Goal: Task Accomplishment & Management: Use online tool/utility

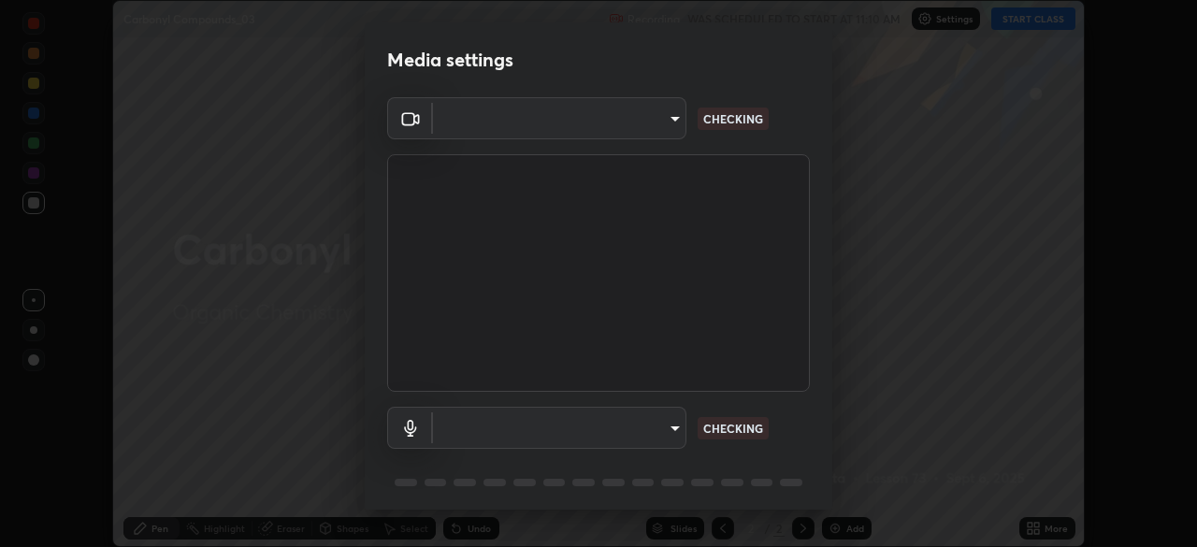
scroll to position [65, 0]
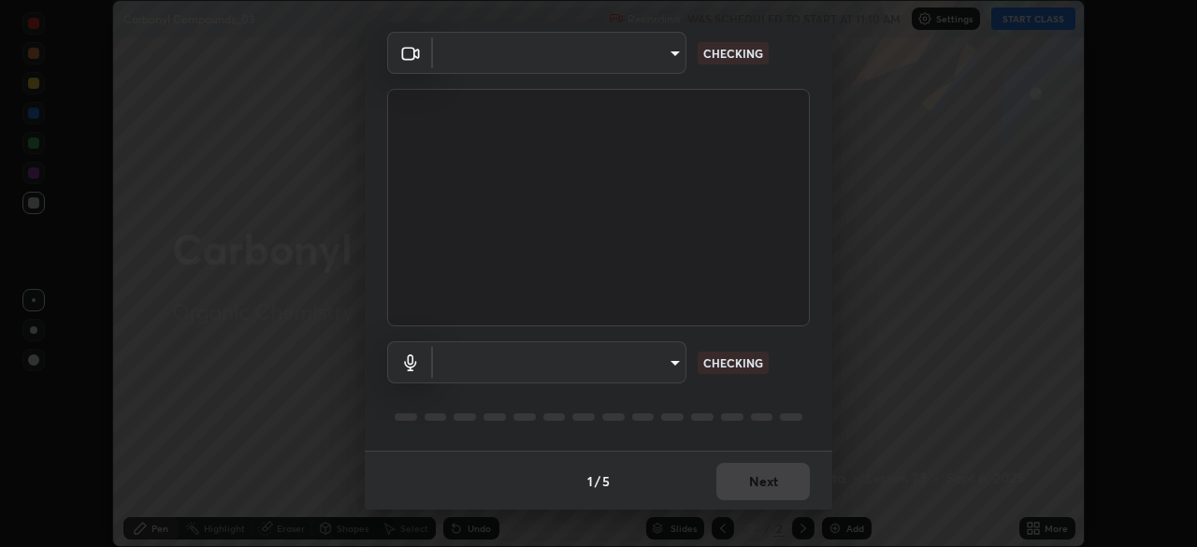
type input "e935e90e6c1ab5daa0dcc92e8481b2929d3357ce8b6dafce0a80e6d5474c7f03"
type input "c6b3c6d5c3a731f4ec6c3b5194e87e8aea126488fd752eaf3c94a14112842a4e"
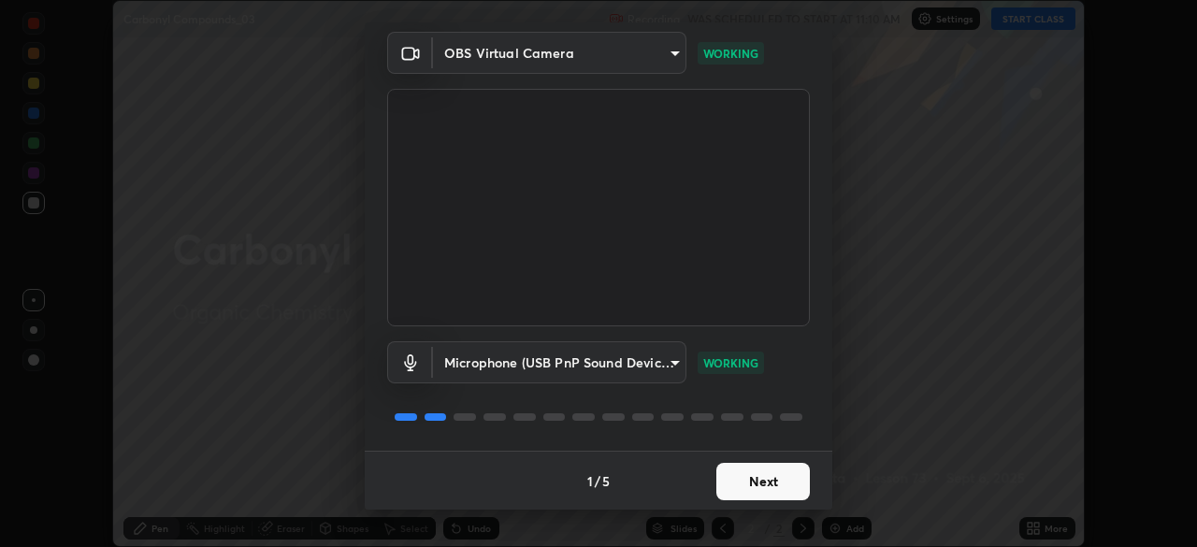
click at [764, 479] on button "Next" at bounding box center [763, 481] width 94 height 37
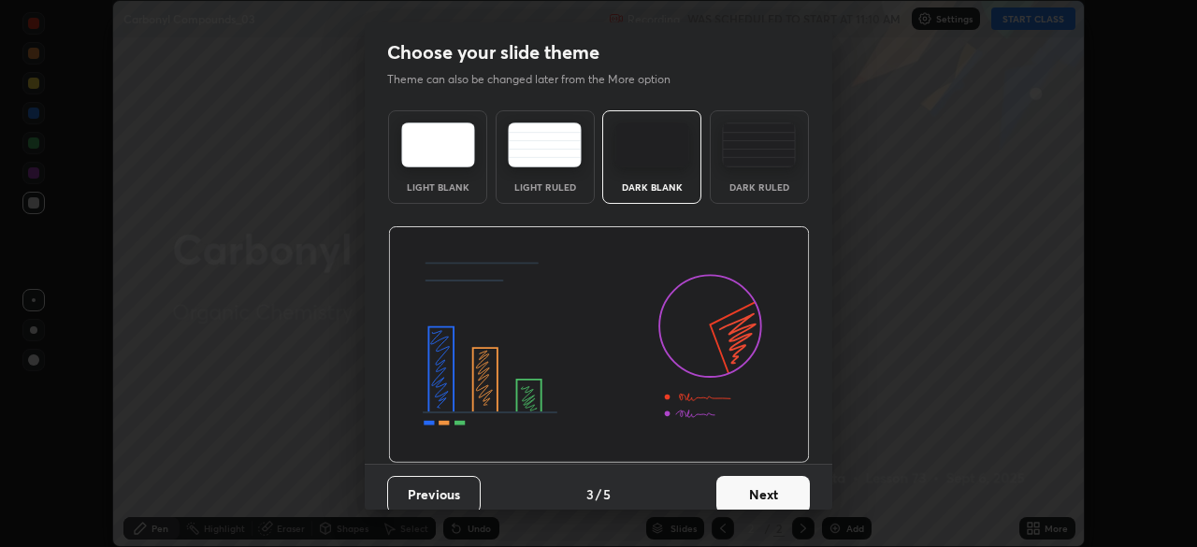
click at [767, 494] on button "Next" at bounding box center [763, 494] width 94 height 37
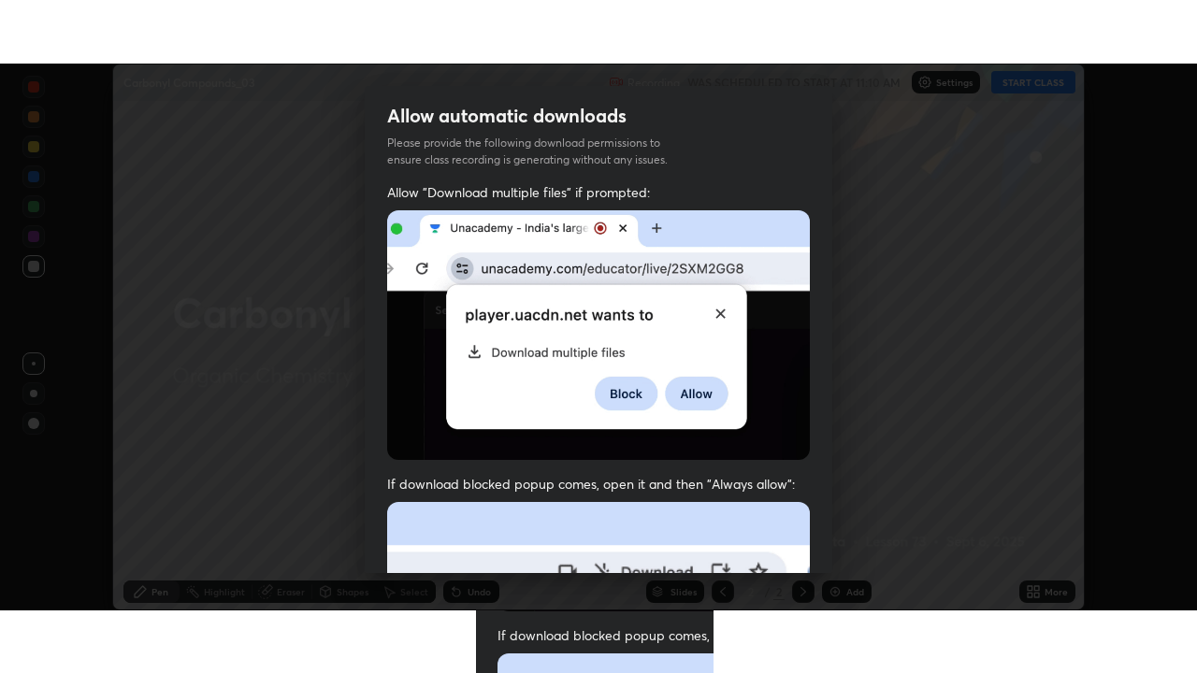
scroll to position [447, 0]
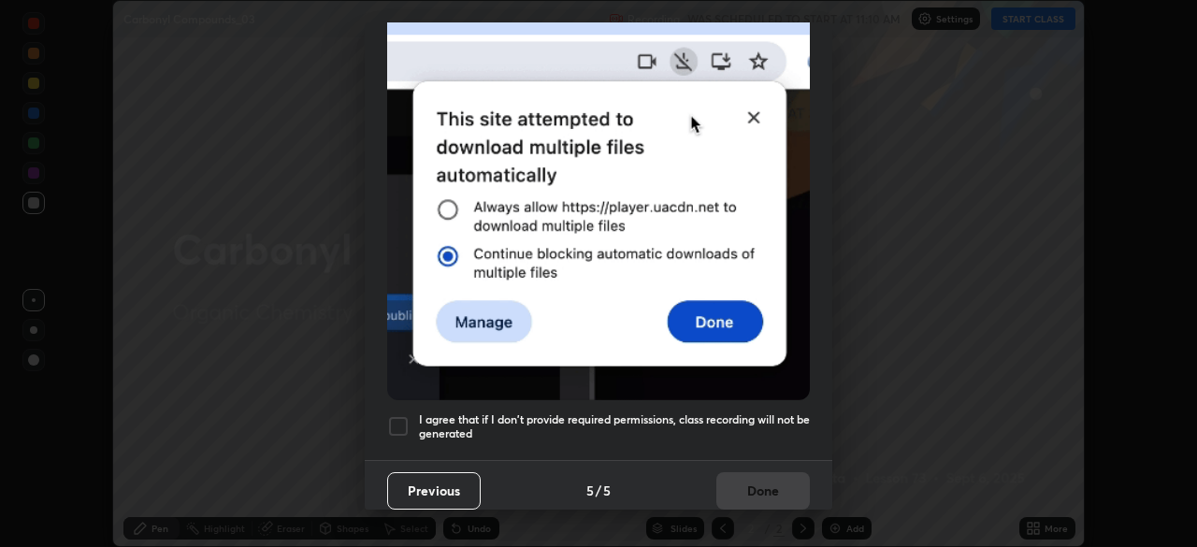
click at [396, 424] on div at bounding box center [398, 426] width 22 height 22
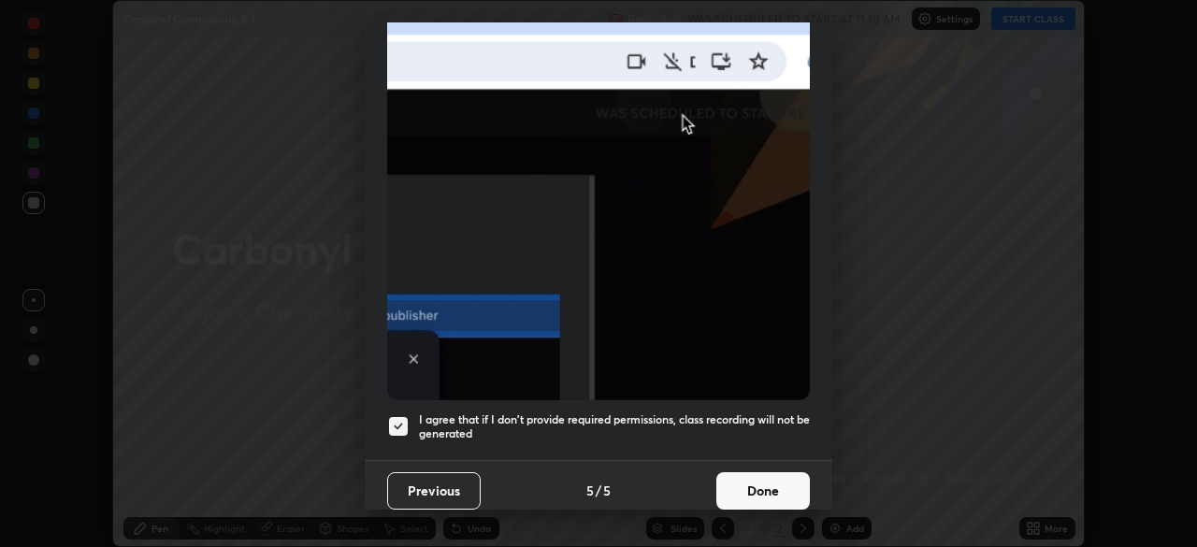
click at [745, 480] on button "Done" at bounding box center [763, 490] width 94 height 37
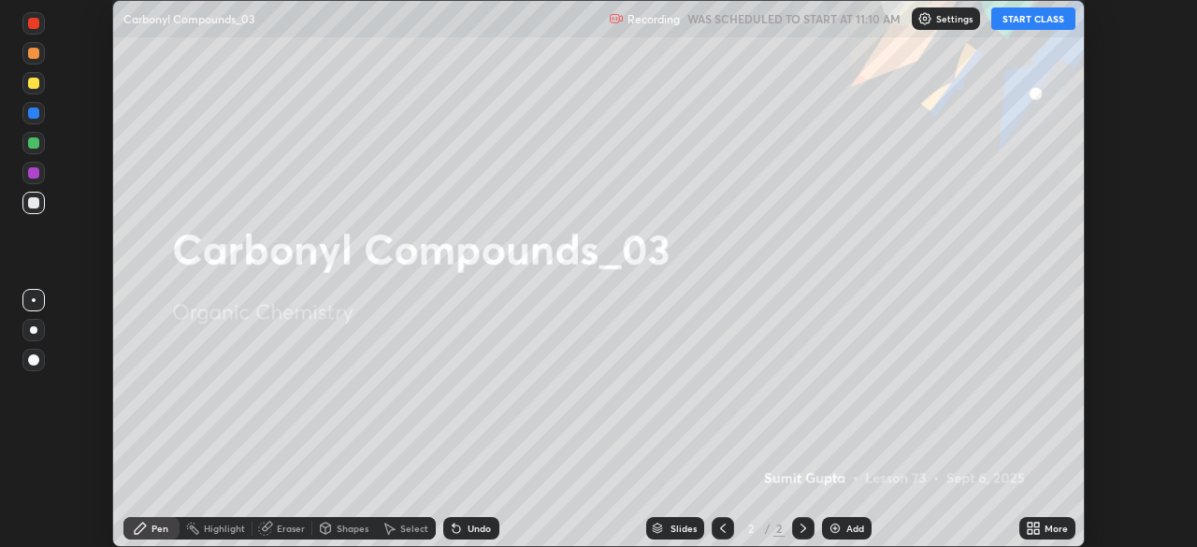
click at [1048, 17] on button "START CLASS" at bounding box center [1033, 18] width 84 height 22
click at [1036, 532] on icon at bounding box center [1037, 531] width 5 height 5
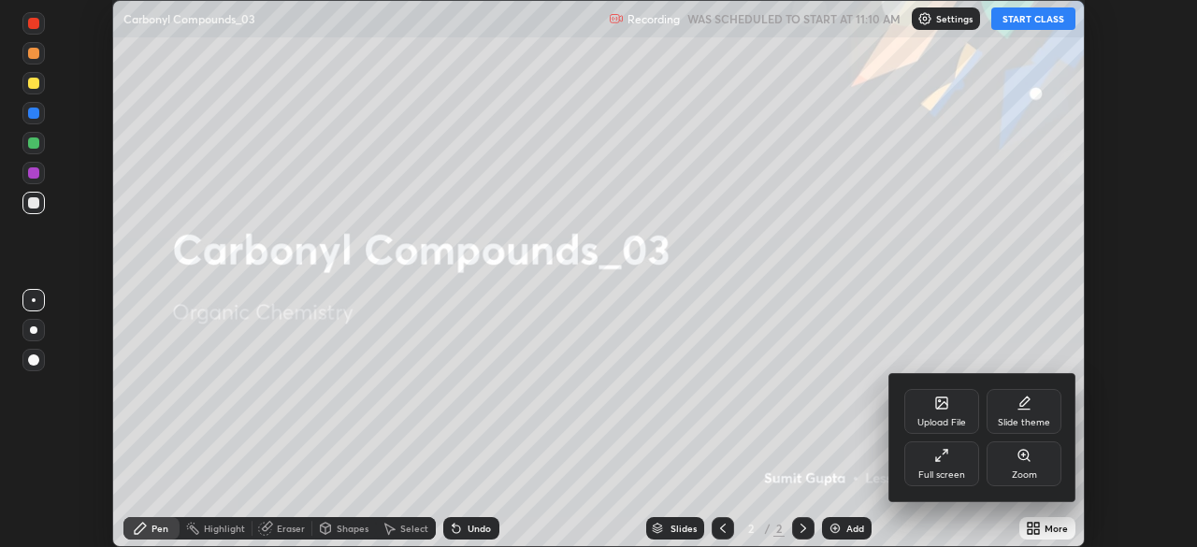
click at [954, 458] on div "Full screen" at bounding box center [942, 463] width 75 height 45
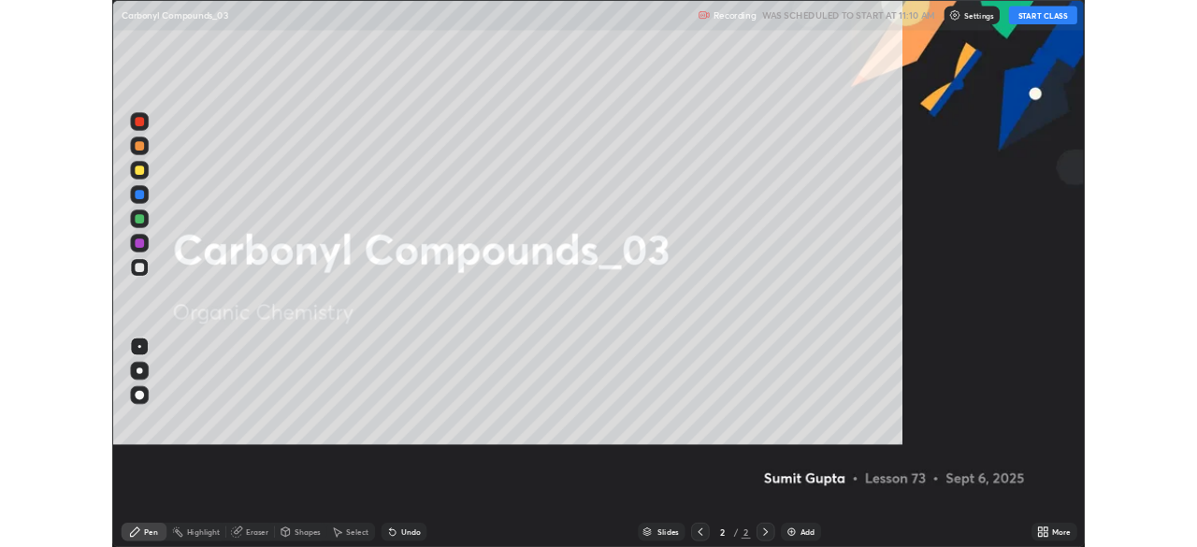
scroll to position [673, 1197]
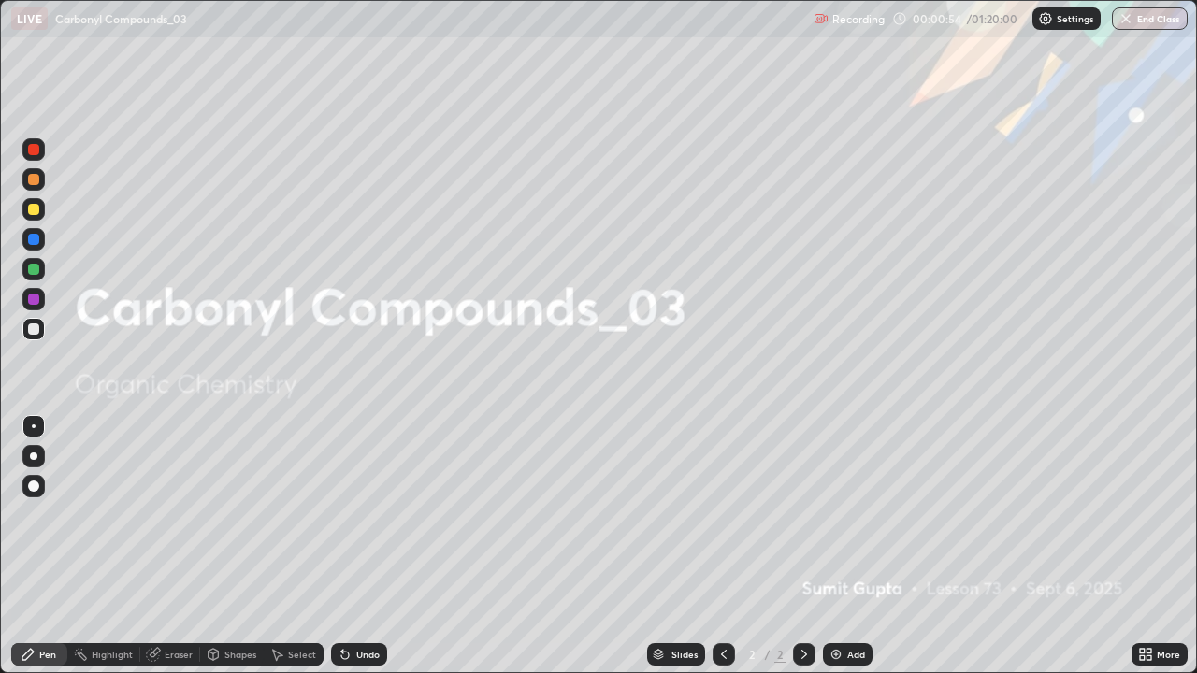
click at [803, 546] on icon at bounding box center [804, 654] width 15 height 15
click at [852, 546] on div "Add" at bounding box center [848, 655] width 50 height 22
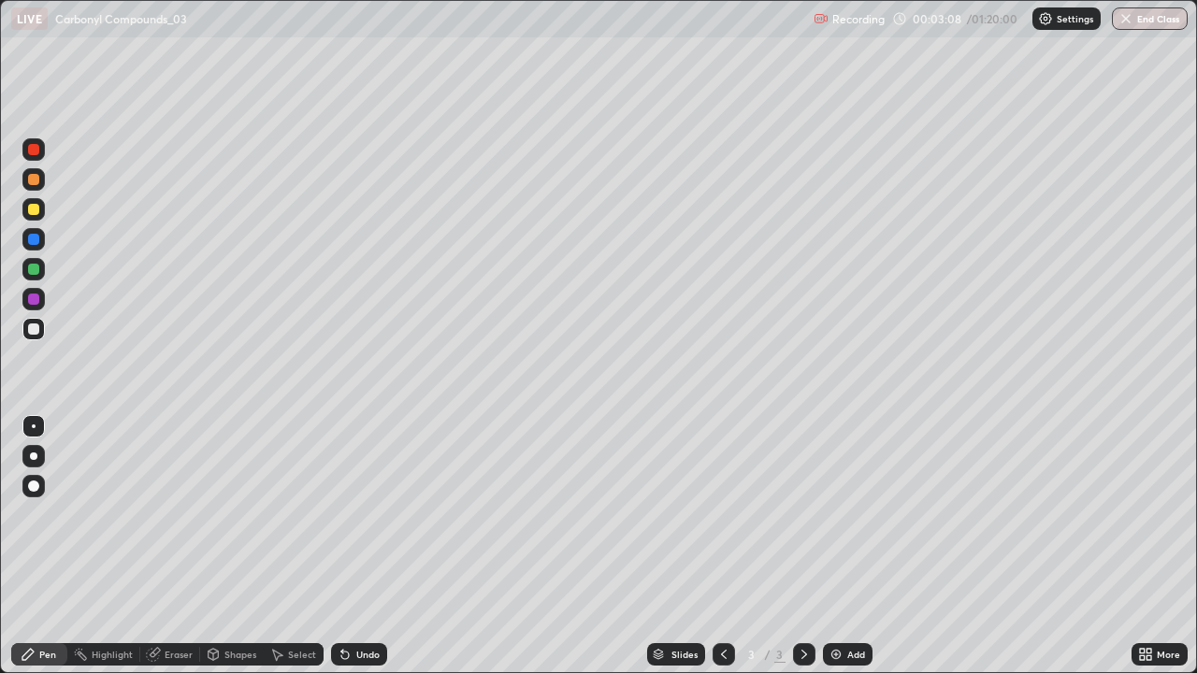
click at [31, 212] on div at bounding box center [33, 209] width 11 height 11
click at [36, 464] on div at bounding box center [33, 456] width 22 height 22
click at [32, 328] on div at bounding box center [33, 329] width 11 height 11
click at [34, 297] on div at bounding box center [33, 299] width 11 height 11
click at [36, 206] on div at bounding box center [33, 209] width 11 height 11
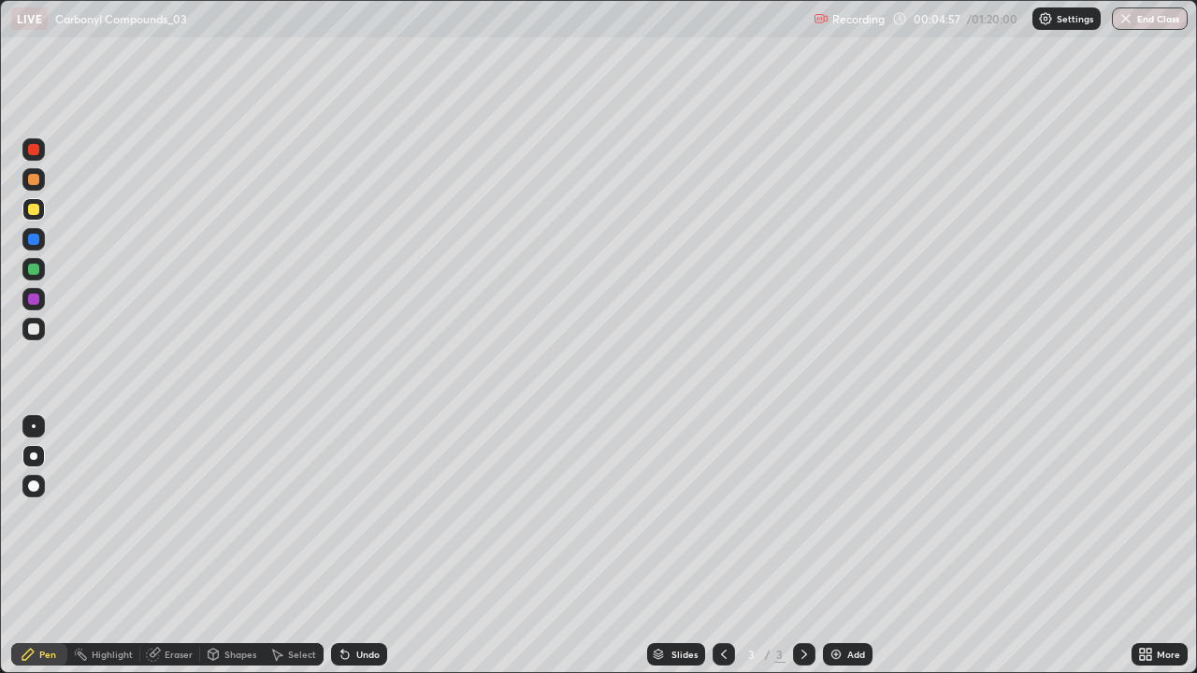
click at [36, 457] on div at bounding box center [33, 456] width 7 height 7
click at [34, 327] on div at bounding box center [33, 329] width 11 height 11
click at [722, 546] on icon at bounding box center [723, 654] width 15 height 15
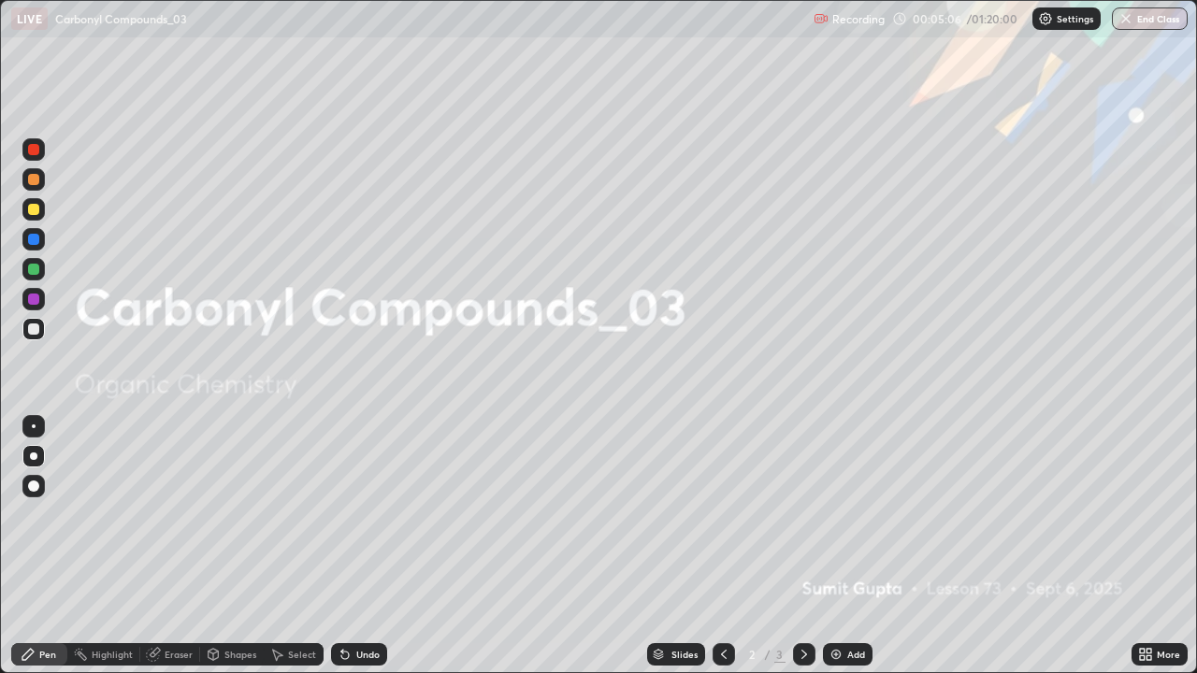
click at [842, 546] on img at bounding box center [836, 654] width 15 height 15
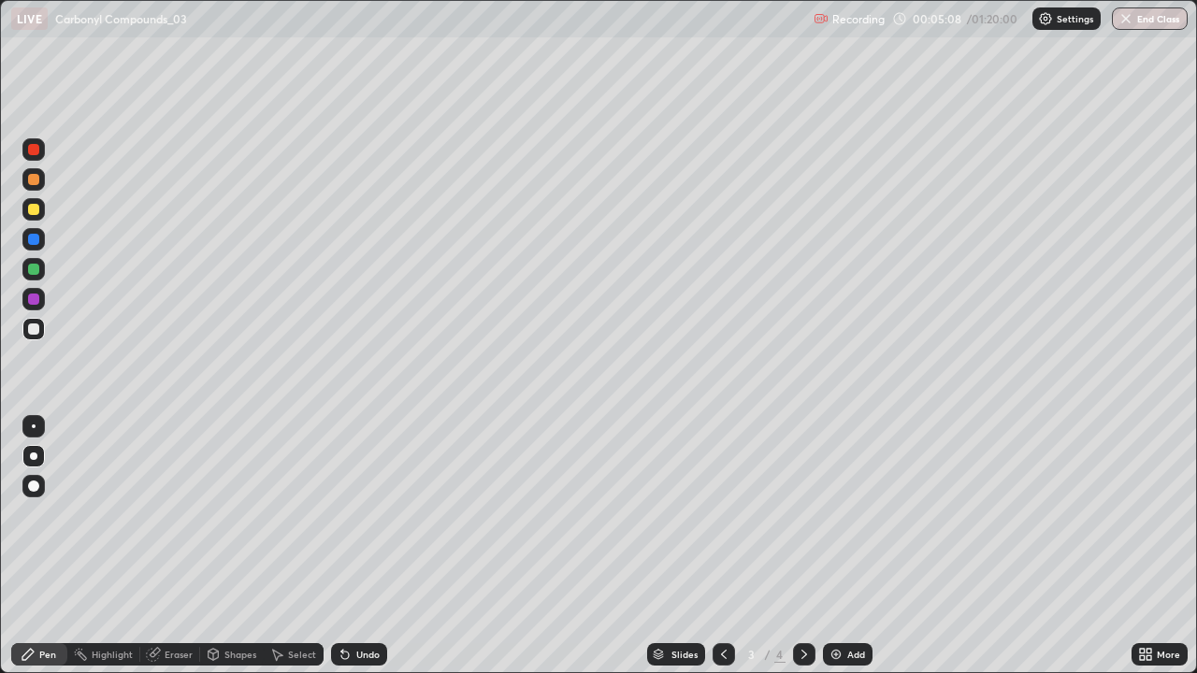
click at [37, 327] on div at bounding box center [33, 329] width 11 height 11
click at [153, 546] on icon at bounding box center [153, 655] width 12 height 12
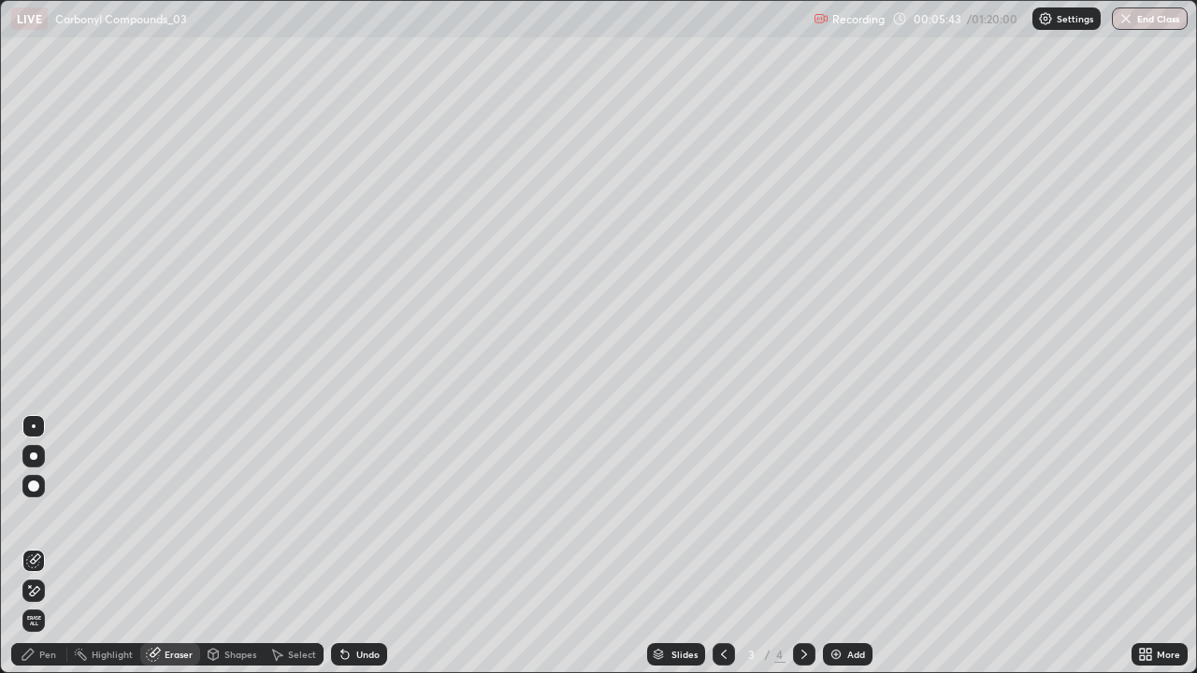
click at [45, 546] on div "Pen" at bounding box center [47, 654] width 17 height 9
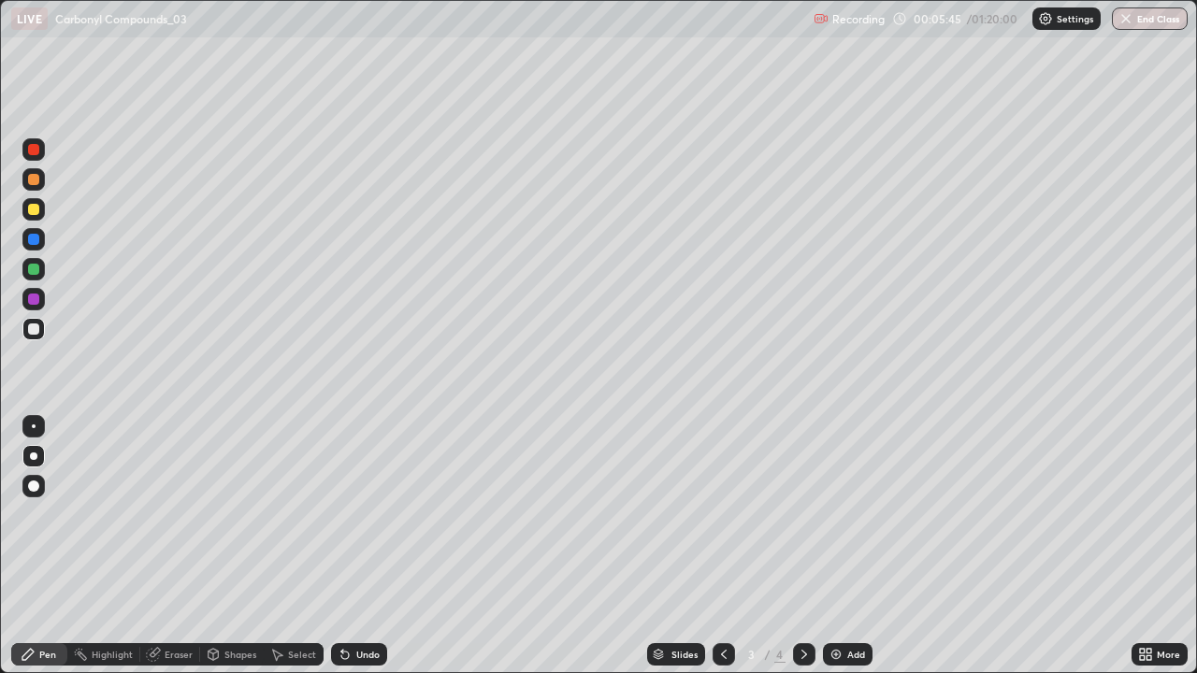
click at [48, 546] on div "Pen" at bounding box center [47, 654] width 17 height 9
click at [846, 546] on div "Add" at bounding box center [848, 655] width 50 height 22
click at [36, 208] on div at bounding box center [33, 209] width 11 height 11
click at [801, 546] on icon at bounding box center [804, 654] width 15 height 15
click at [42, 324] on div at bounding box center [33, 329] width 22 height 22
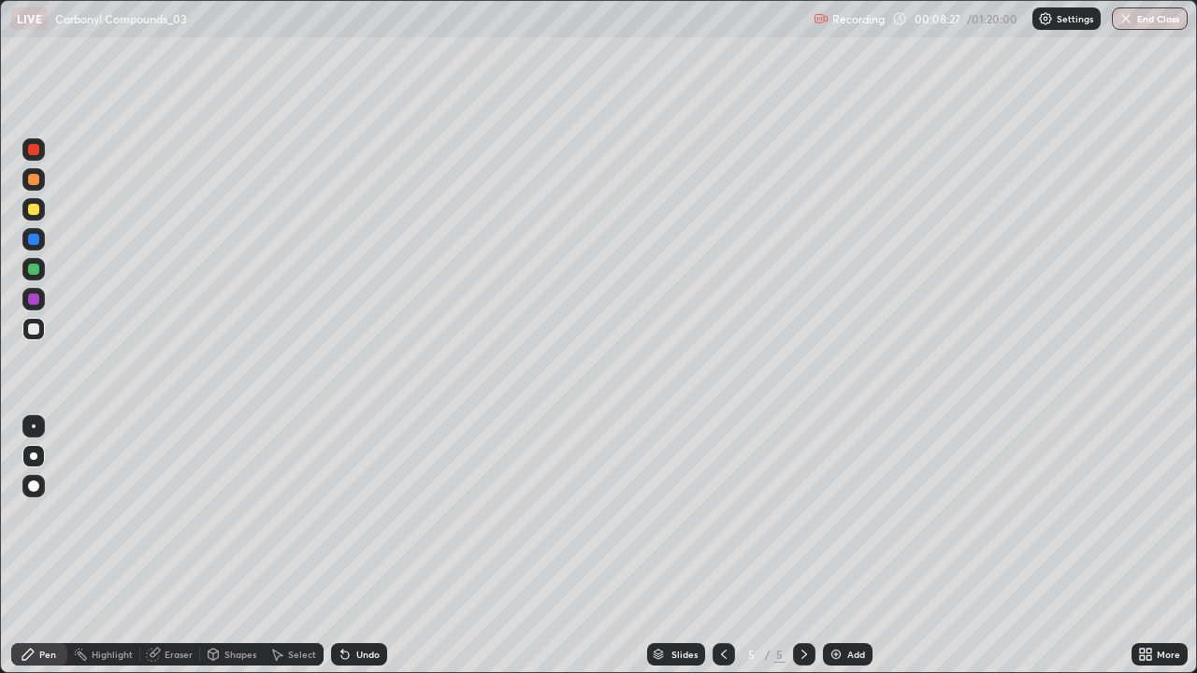
click at [25, 301] on div at bounding box center [33, 299] width 22 height 22
click at [32, 329] on div at bounding box center [33, 329] width 11 height 11
click at [34, 208] on div at bounding box center [33, 209] width 11 height 11
click at [365, 546] on div "Undo" at bounding box center [359, 655] width 56 height 22
click at [34, 328] on div at bounding box center [33, 329] width 11 height 11
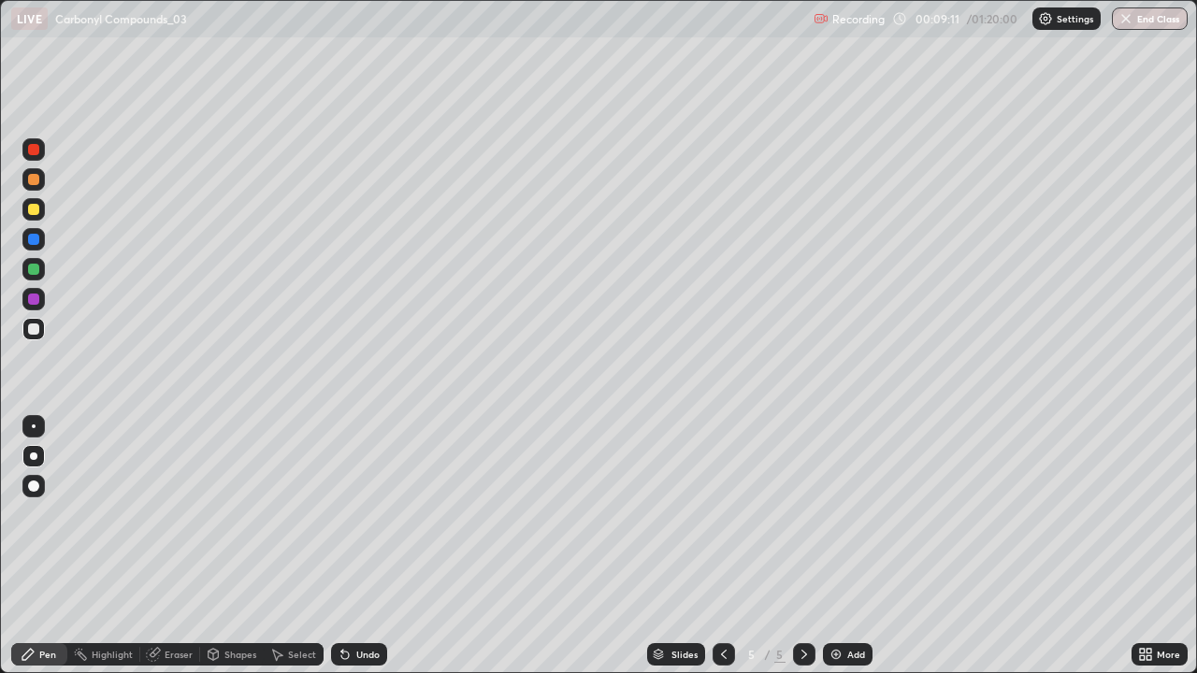
click at [726, 546] on div at bounding box center [724, 655] width 22 height 22
click at [842, 546] on img at bounding box center [836, 654] width 15 height 15
click at [802, 546] on icon at bounding box center [804, 654] width 15 height 15
click at [28, 238] on div at bounding box center [33, 239] width 11 height 11
click at [36, 273] on div at bounding box center [33, 269] width 11 height 11
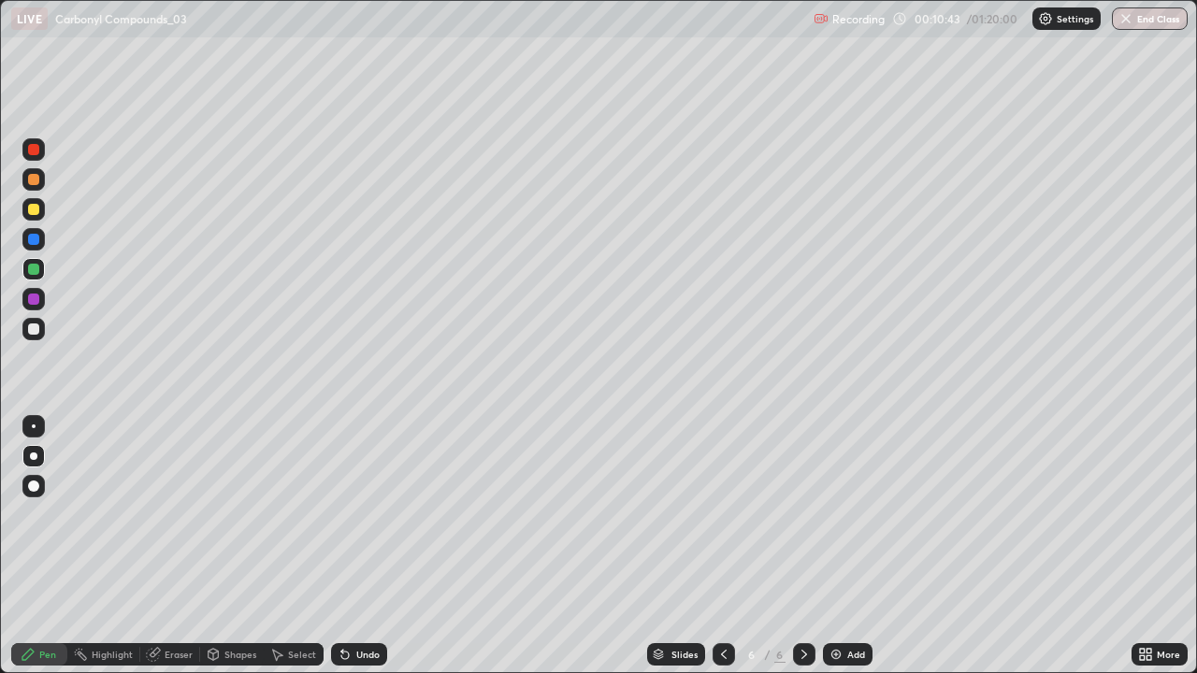
click at [340, 546] on div "Undo" at bounding box center [359, 655] width 56 height 22
click at [349, 546] on icon at bounding box center [345, 654] width 15 height 15
click at [353, 546] on div "Undo" at bounding box center [359, 655] width 56 height 22
click at [356, 546] on div "Undo" at bounding box center [367, 654] width 23 height 9
click at [32, 329] on div at bounding box center [33, 329] width 11 height 11
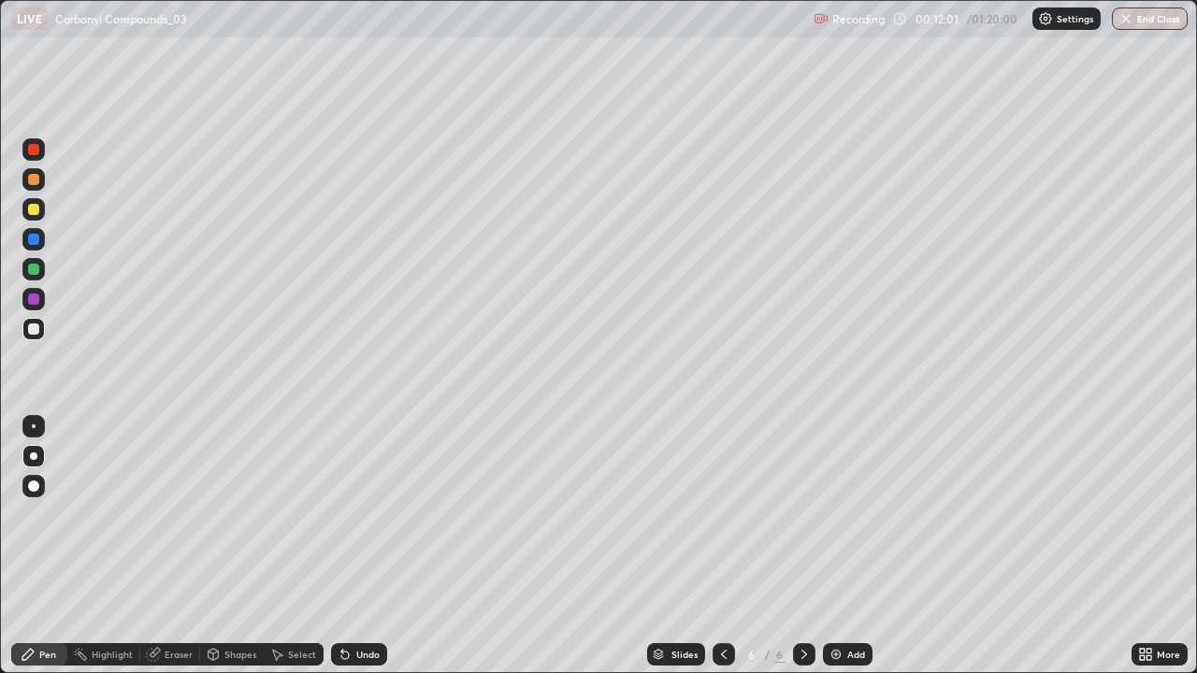
click at [32, 324] on div at bounding box center [33, 329] width 11 height 11
click at [33, 270] on div at bounding box center [33, 269] width 11 height 11
click at [29, 327] on div at bounding box center [33, 329] width 11 height 11
click at [859, 546] on div "Add" at bounding box center [848, 655] width 50 height 22
click at [22, 208] on div at bounding box center [33, 209] width 22 height 22
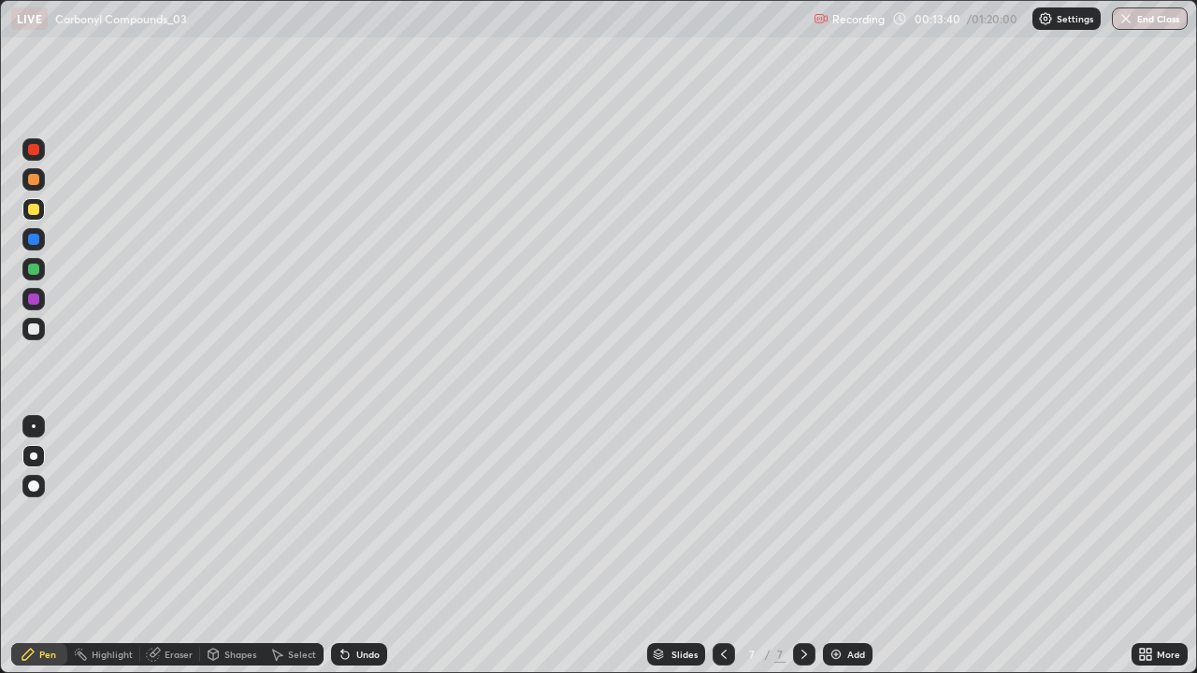
click at [37, 324] on div at bounding box center [33, 329] width 22 height 22
click at [32, 340] on div at bounding box center [33, 329] width 22 height 22
click at [34, 210] on div at bounding box center [33, 209] width 11 height 11
click at [892, 7] on div "Recording 00:15:24 / 01:20:00 Settings End Class" at bounding box center [1001, 19] width 374 height 36
click at [342, 546] on icon at bounding box center [344, 655] width 7 height 7
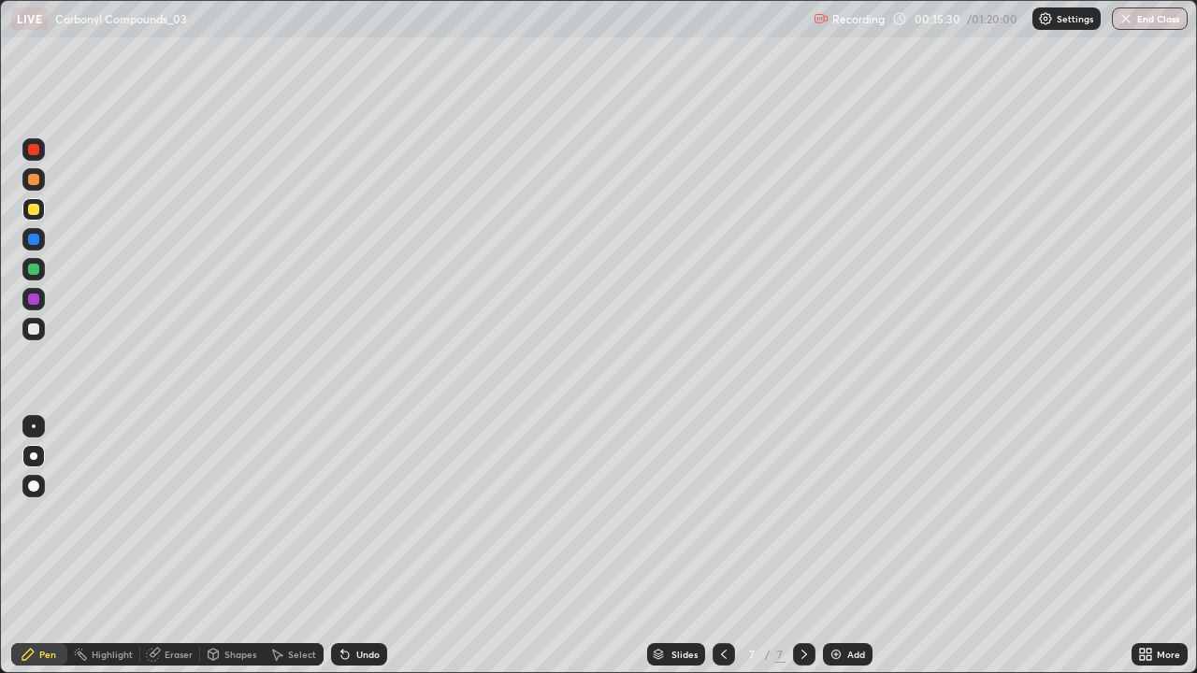
click at [342, 546] on icon at bounding box center [344, 655] width 7 height 7
click at [341, 546] on icon at bounding box center [344, 655] width 7 height 7
click at [360, 546] on div "Undo" at bounding box center [367, 654] width 23 height 9
click at [158, 546] on icon at bounding box center [153, 654] width 15 height 15
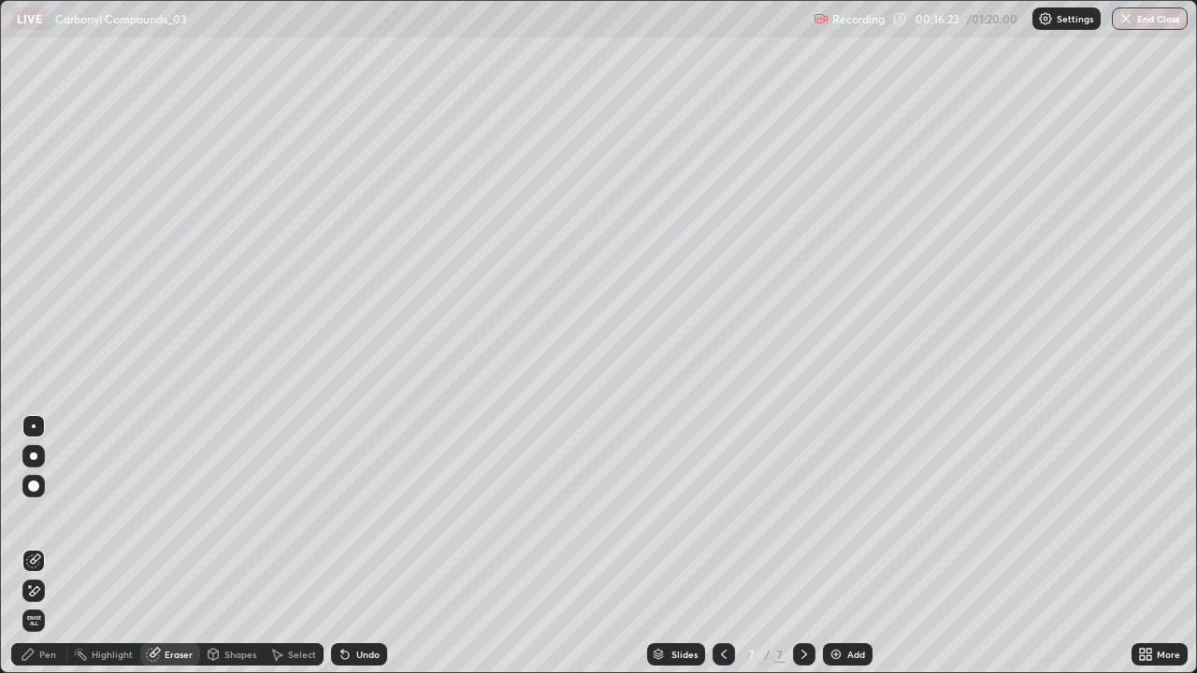
click at [37, 546] on div "Pen" at bounding box center [39, 655] width 56 height 22
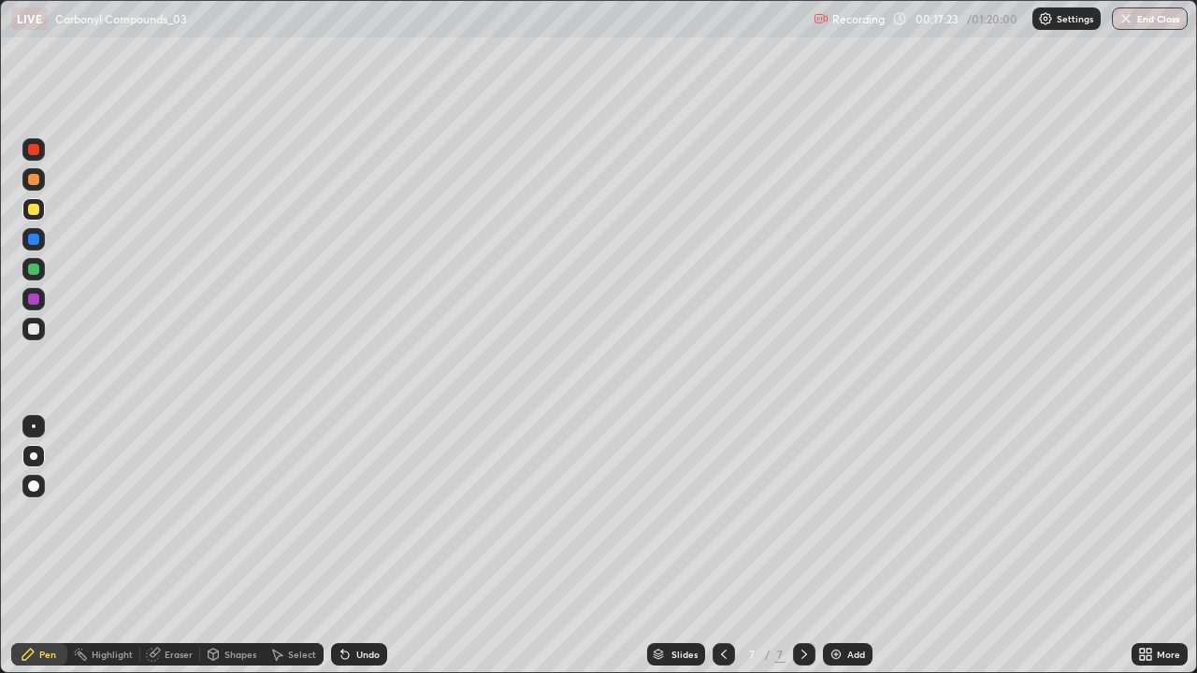
click at [839, 546] on div "Add" at bounding box center [848, 655] width 50 height 22
click at [719, 546] on icon at bounding box center [723, 654] width 15 height 15
click at [803, 546] on icon at bounding box center [804, 654] width 15 height 15
click at [37, 268] on div at bounding box center [33, 269] width 11 height 11
click at [34, 331] on div at bounding box center [33, 329] width 11 height 11
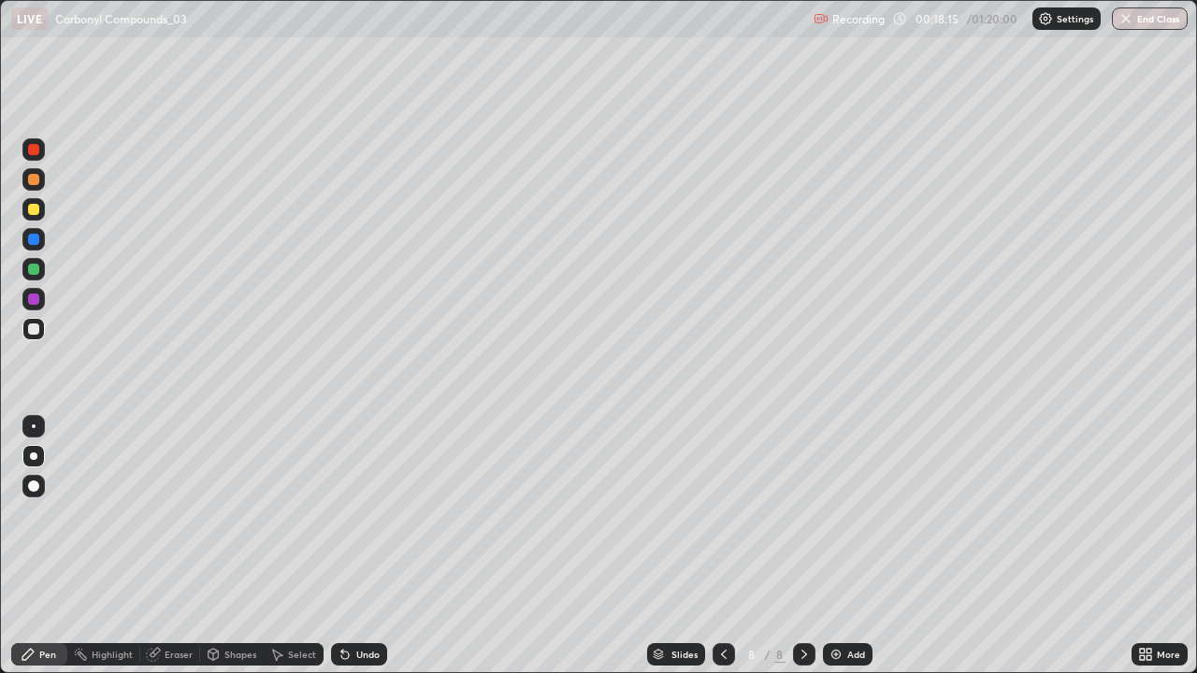
click at [28, 327] on div at bounding box center [33, 329] width 11 height 11
click at [724, 546] on icon at bounding box center [724, 654] width 6 height 9
click at [730, 546] on div at bounding box center [724, 654] width 22 height 37
click at [30, 271] on div at bounding box center [33, 269] width 11 height 11
click at [802, 546] on icon at bounding box center [805, 654] width 6 height 9
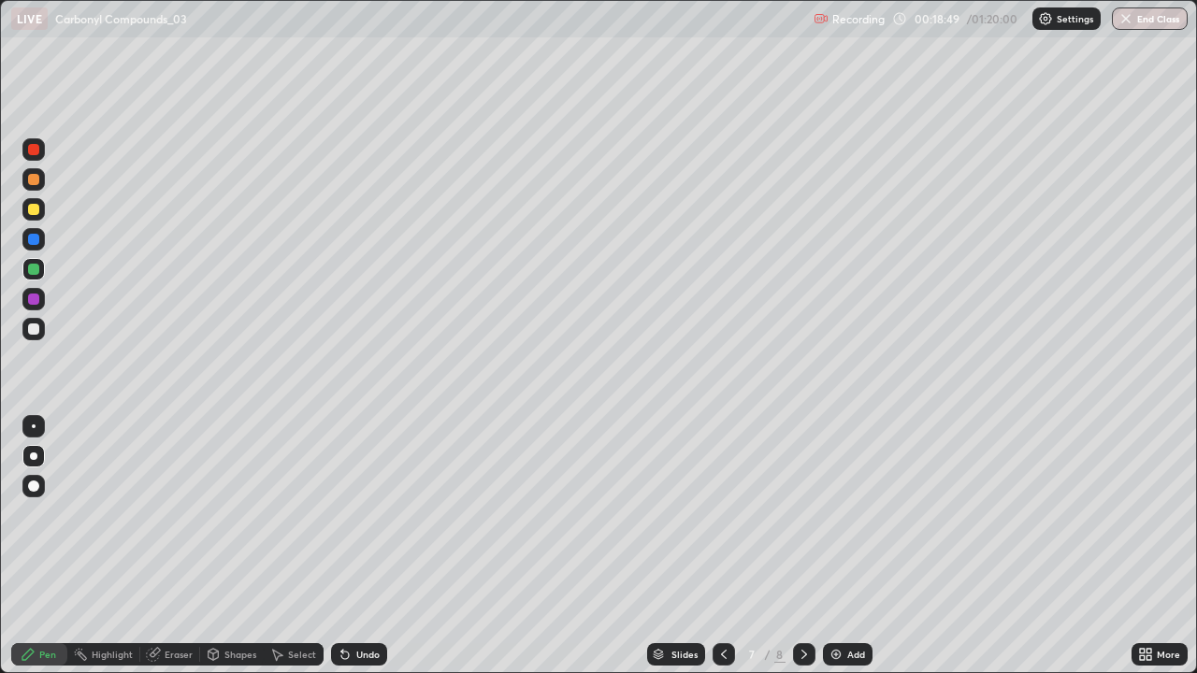
click at [801, 546] on icon at bounding box center [804, 654] width 15 height 15
click at [803, 546] on icon at bounding box center [804, 654] width 15 height 15
click at [24, 328] on div at bounding box center [33, 329] width 22 height 22
click at [369, 546] on div "Undo" at bounding box center [359, 655] width 56 height 22
click at [29, 211] on div at bounding box center [33, 209] width 11 height 11
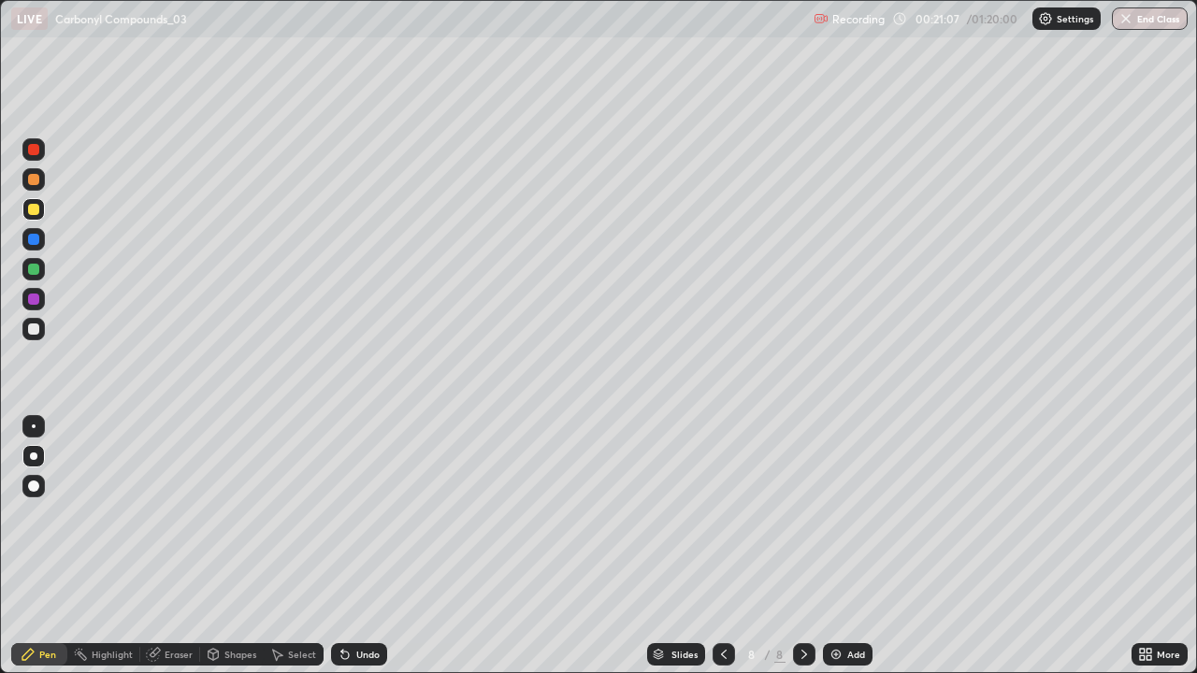
click at [30, 212] on div at bounding box center [33, 209] width 11 height 11
click at [350, 546] on icon at bounding box center [345, 654] width 15 height 15
click at [355, 546] on div "Undo" at bounding box center [359, 655] width 56 height 22
click at [357, 546] on div "Undo" at bounding box center [359, 655] width 56 height 22
click at [356, 546] on div "Undo" at bounding box center [359, 655] width 56 height 22
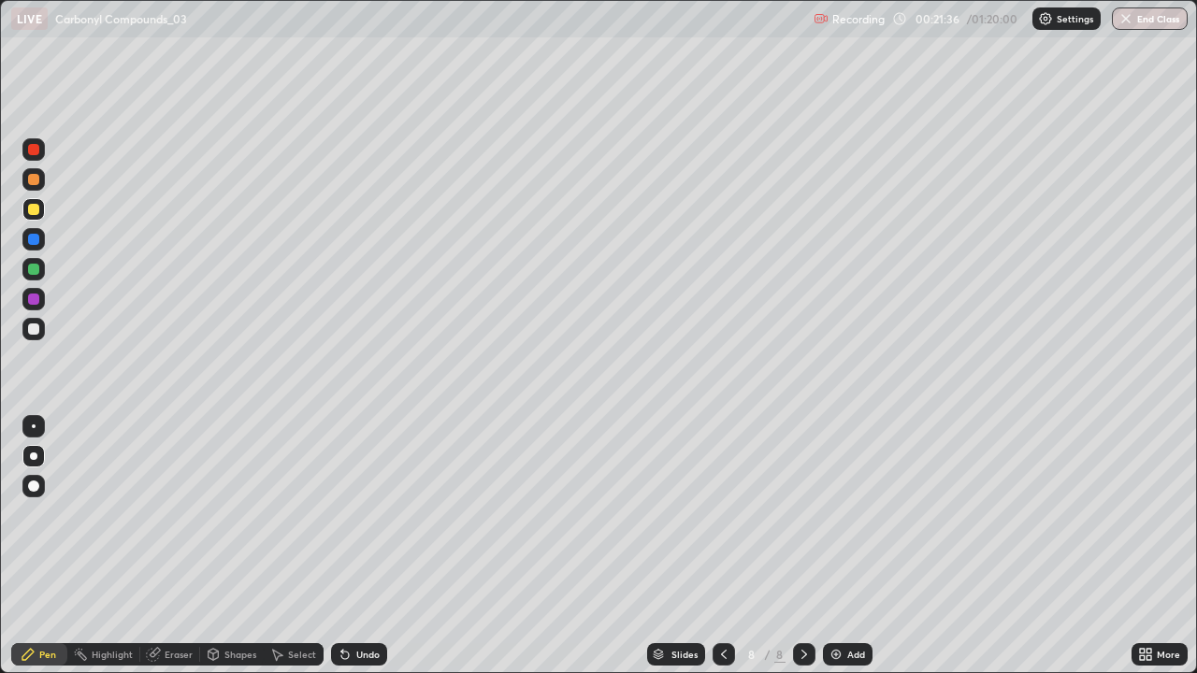
click at [354, 546] on div "Undo" at bounding box center [359, 655] width 56 height 22
click at [32, 329] on div at bounding box center [33, 329] width 11 height 11
click at [32, 306] on div at bounding box center [33, 299] width 22 height 22
click at [29, 333] on div at bounding box center [33, 329] width 11 height 11
click at [31, 270] on div at bounding box center [33, 269] width 11 height 11
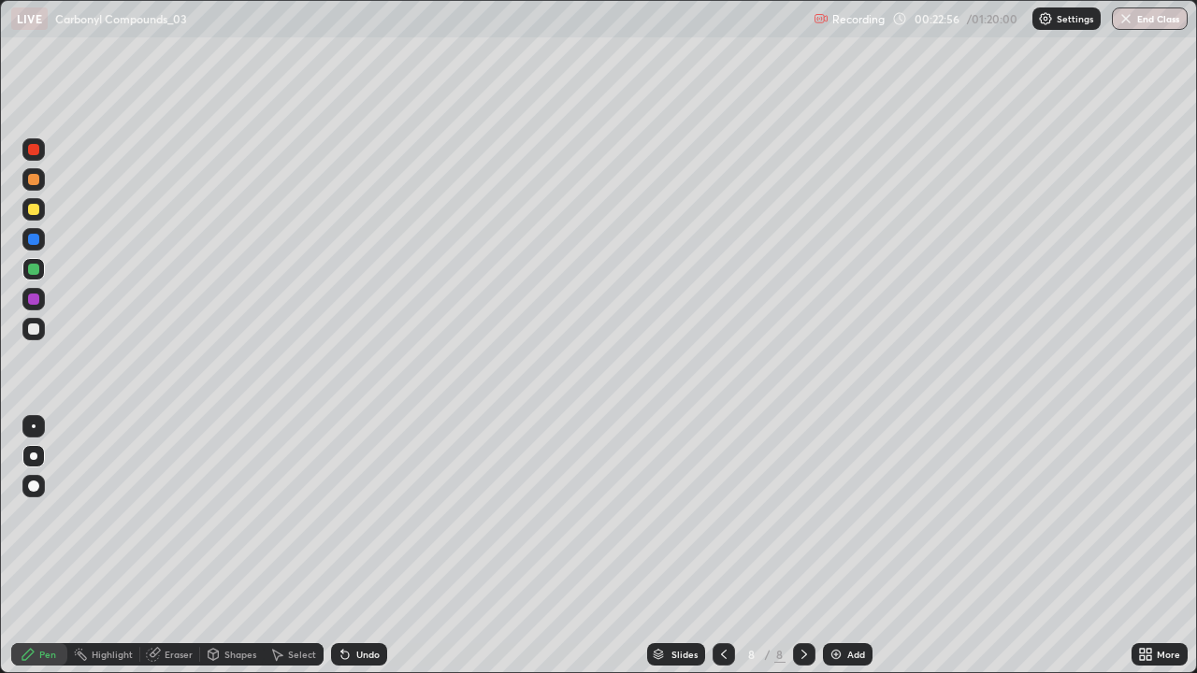
click at [32, 326] on div at bounding box center [33, 329] width 11 height 11
click at [341, 546] on icon at bounding box center [344, 655] width 7 height 7
click at [831, 546] on img at bounding box center [836, 654] width 15 height 15
click at [34, 211] on div at bounding box center [33, 209] width 11 height 11
click at [31, 208] on div at bounding box center [33, 209] width 11 height 11
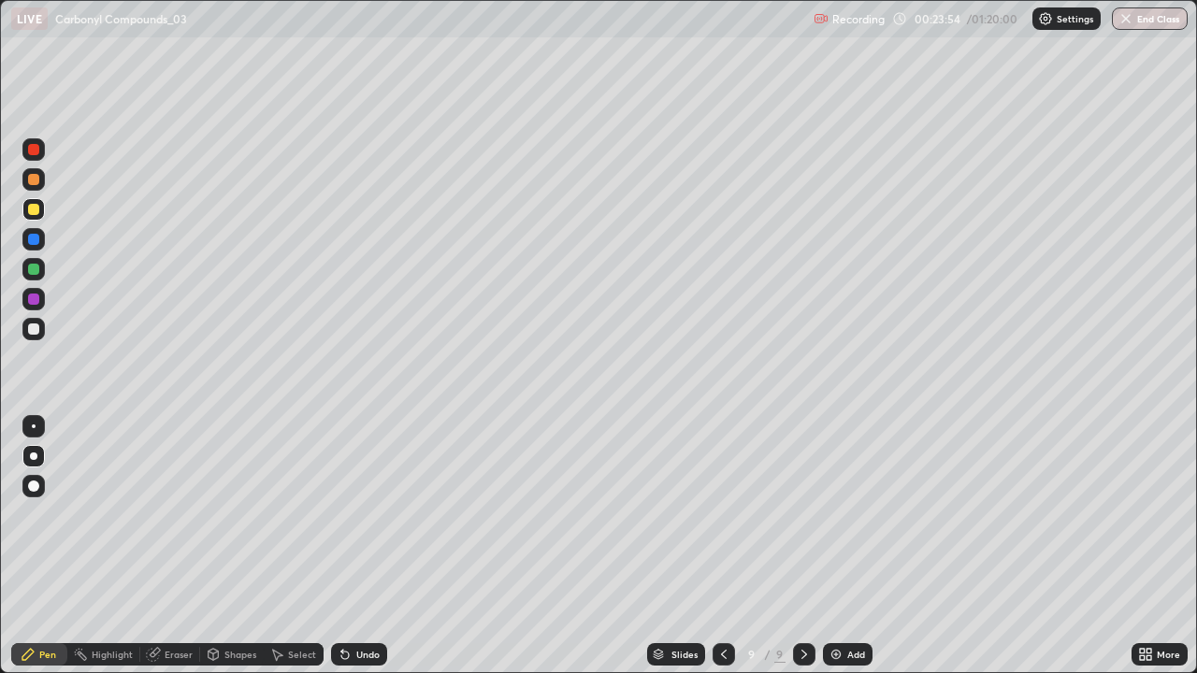
click at [32, 329] on div at bounding box center [33, 329] width 11 height 11
click at [26, 298] on div at bounding box center [33, 299] width 22 height 22
click at [0, 243] on div "Setting up your live class" at bounding box center [598, 336] width 1197 height 673
click at [32, 329] on div at bounding box center [33, 329] width 11 height 11
click at [38, 213] on div at bounding box center [33, 209] width 22 height 22
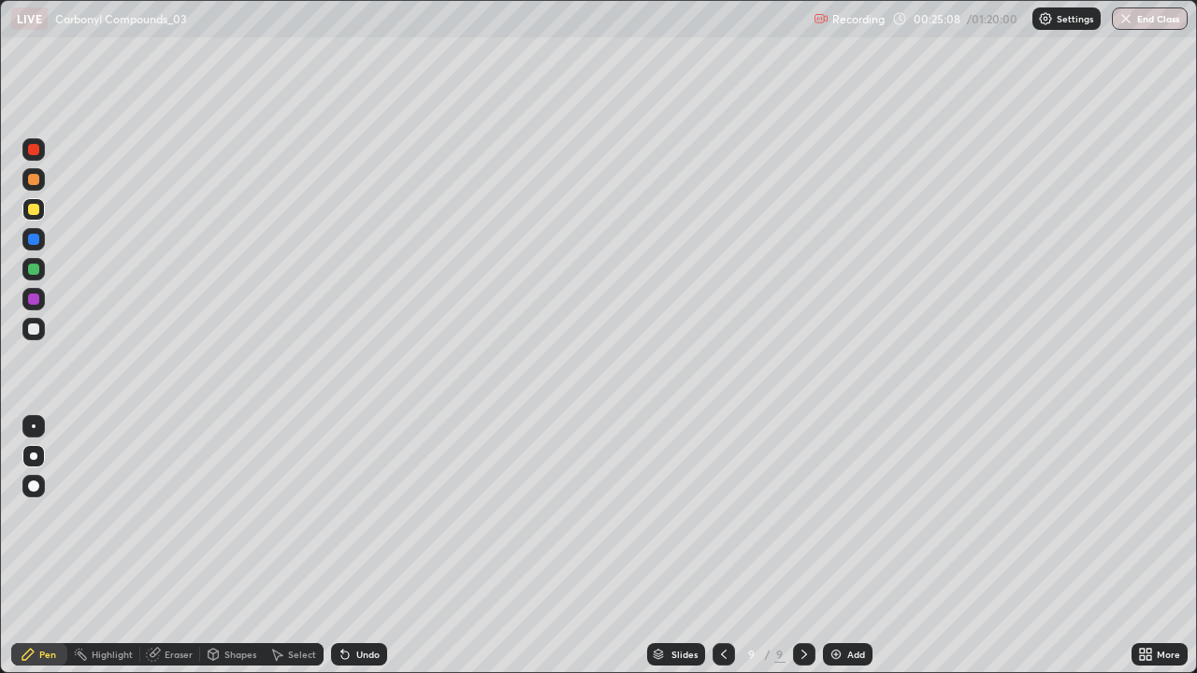
click at [31, 327] on div at bounding box center [33, 329] width 11 height 11
click at [37, 269] on div at bounding box center [33, 269] width 11 height 11
click at [34, 329] on div at bounding box center [33, 329] width 11 height 11
click at [356, 546] on div "Undo" at bounding box center [367, 654] width 23 height 9
click at [352, 546] on div "Undo" at bounding box center [359, 655] width 56 height 22
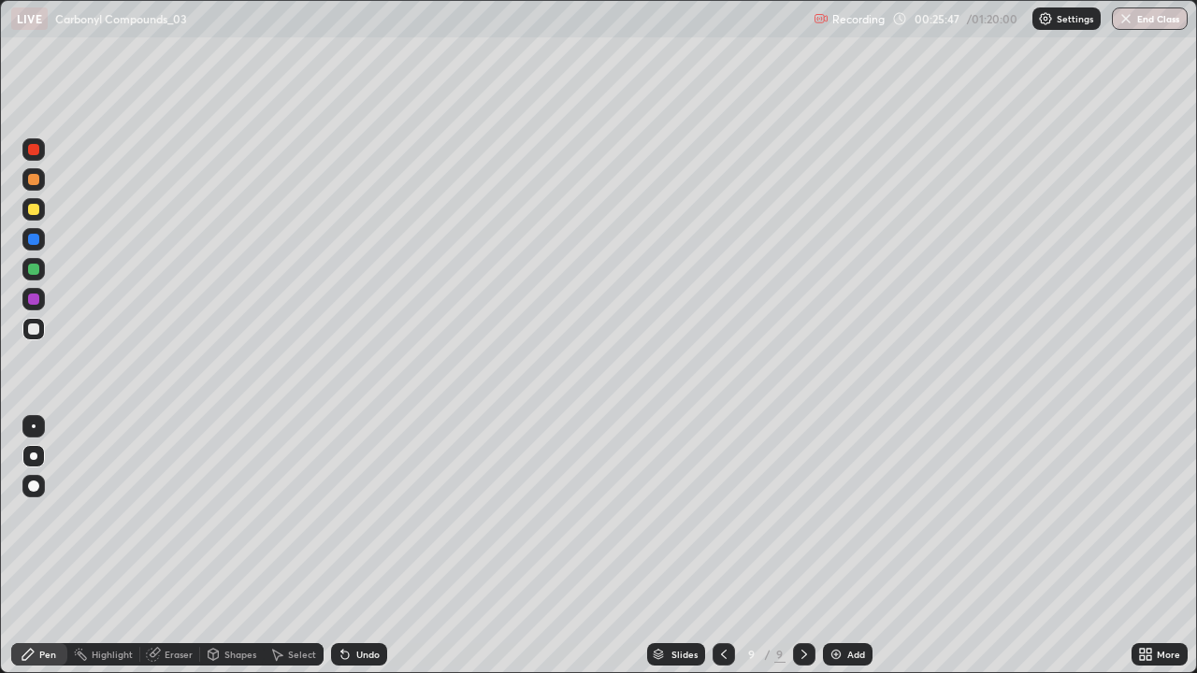
click at [348, 546] on icon at bounding box center [345, 654] width 15 height 15
click at [341, 546] on icon at bounding box center [342, 651] width 2 height 2
click at [358, 546] on div "Undo" at bounding box center [367, 654] width 23 height 9
click at [349, 546] on icon at bounding box center [345, 654] width 15 height 15
click at [352, 546] on div "Undo" at bounding box center [359, 655] width 56 height 22
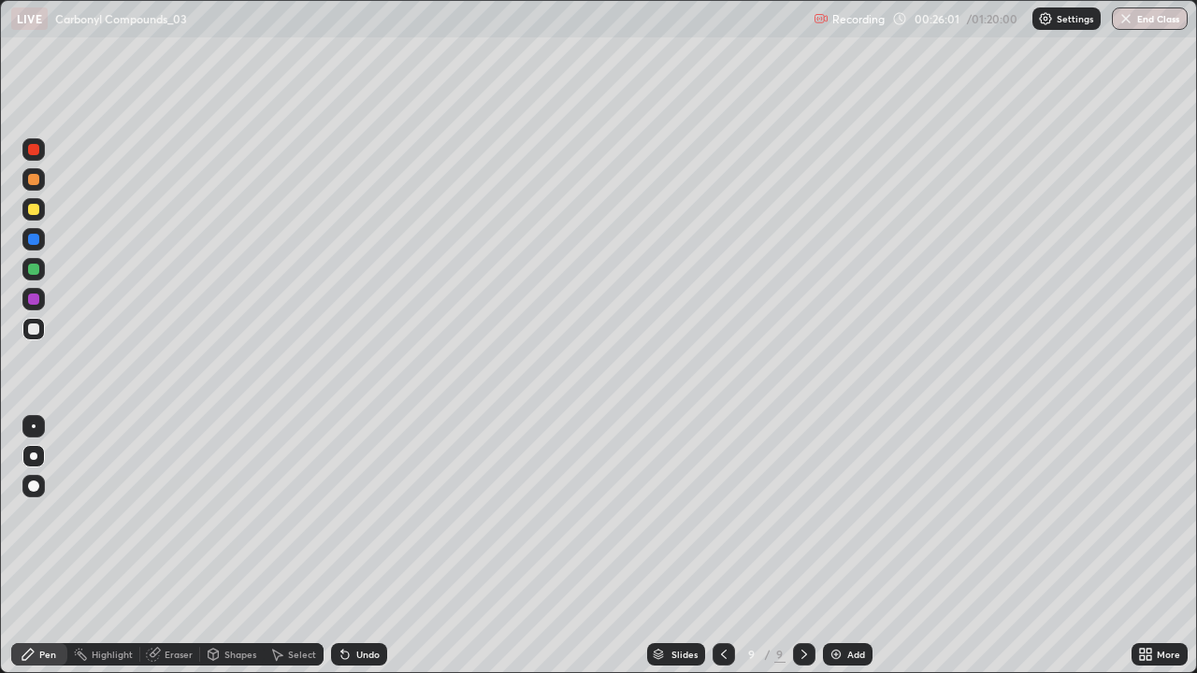
click at [356, 546] on div "Undo" at bounding box center [367, 654] width 23 height 9
click at [358, 546] on div "Undo" at bounding box center [367, 654] width 23 height 9
click at [356, 546] on div "Undo" at bounding box center [359, 655] width 56 height 22
click at [345, 546] on icon at bounding box center [344, 655] width 7 height 7
click at [348, 546] on div "Undo" at bounding box center [359, 655] width 56 height 22
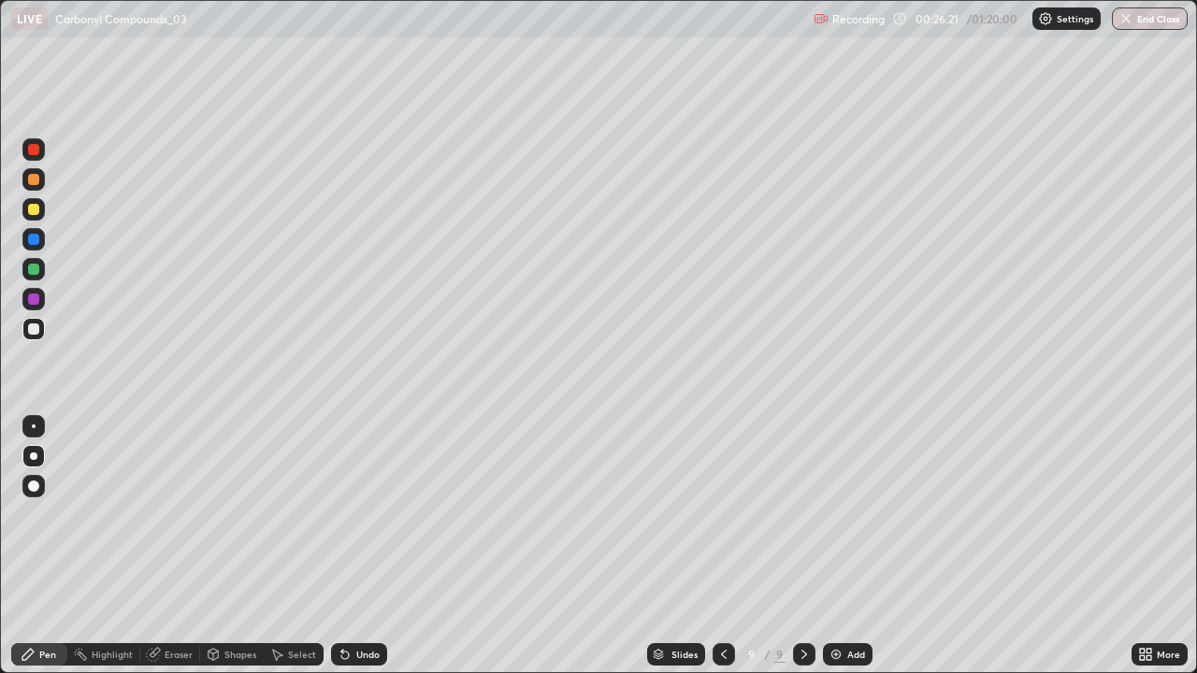
click at [38, 268] on div at bounding box center [33, 269] width 11 height 11
click at [28, 299] on div at bounding box center [33, 299] width 11 height 11
click at [348, 546] on icon at bounding box center [345, 654] width 15 height 15
click at [356, 546] on div "Undo" at bounding box center [367, 654] width 23 height 9
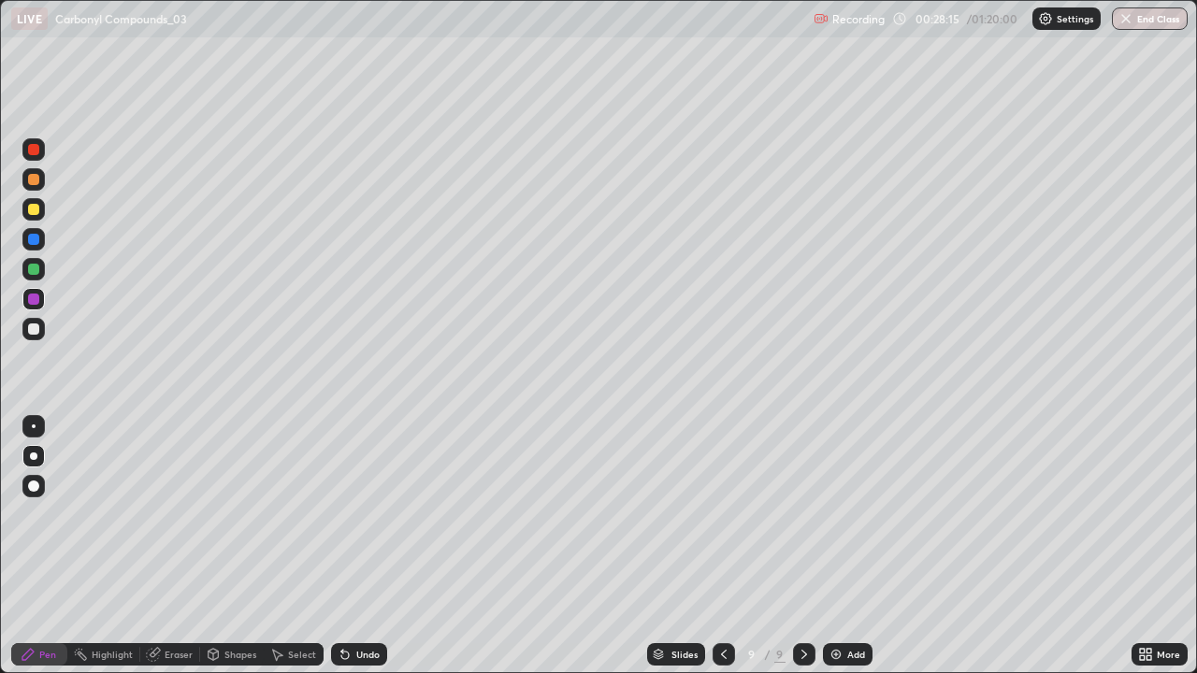
click at [352, 546] on div "Undo" at bounding box center [359, 655] width 56 height 22
click at [840, 546] on img at bounding box center [836, 654] width 15 height 15
click at [32, 211] on div at bounding box center [33, 209] width 11 height 11
click at [32, 331] on div at bounding box center [33, 329] width 11 height 11
click at [33, 271] on div at bounding box center [33, 269] width 11 height 11
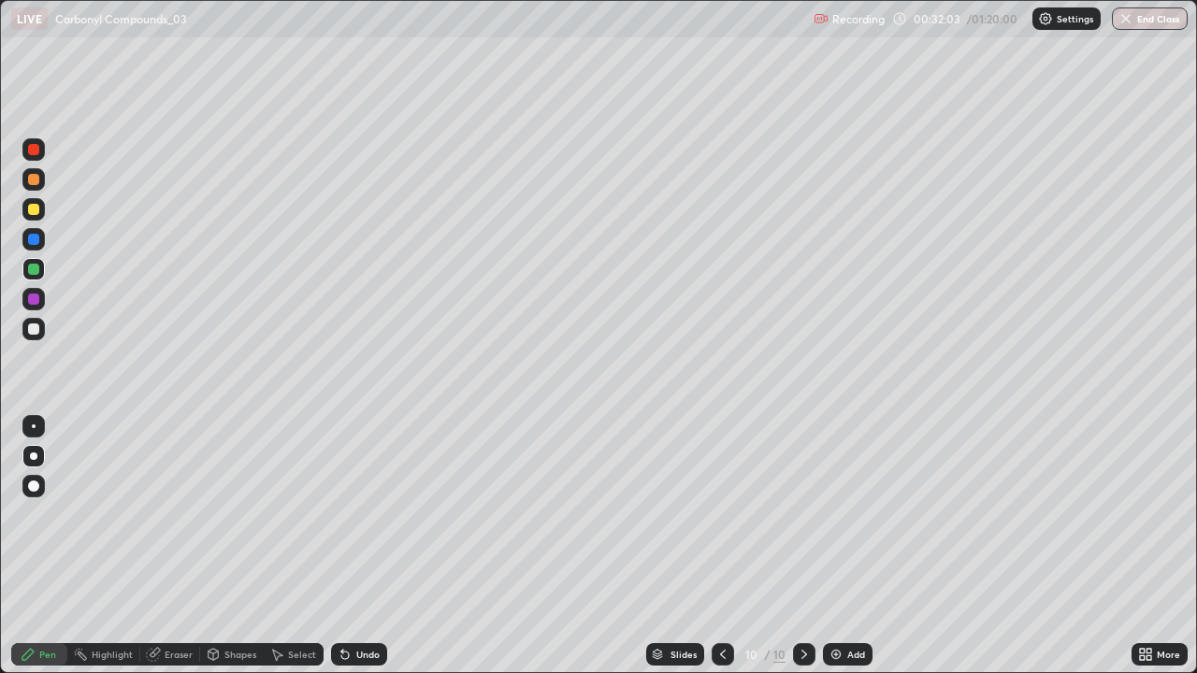
click at [357, 546] on div "Undo" at bounding box center [359, 655] width 56 height 22
click at [348, 546] on div "Undo" at bounding box center [359, 655] width 56 height 22
click at [836, 546] on img at bounding box center [836, 654] width 15 height 15
click at [34, 210] on div at bounding box center [33, 209] width 11 height 11
click at [31, 318] on div at bounding box center [33, 329] width 22 height 22
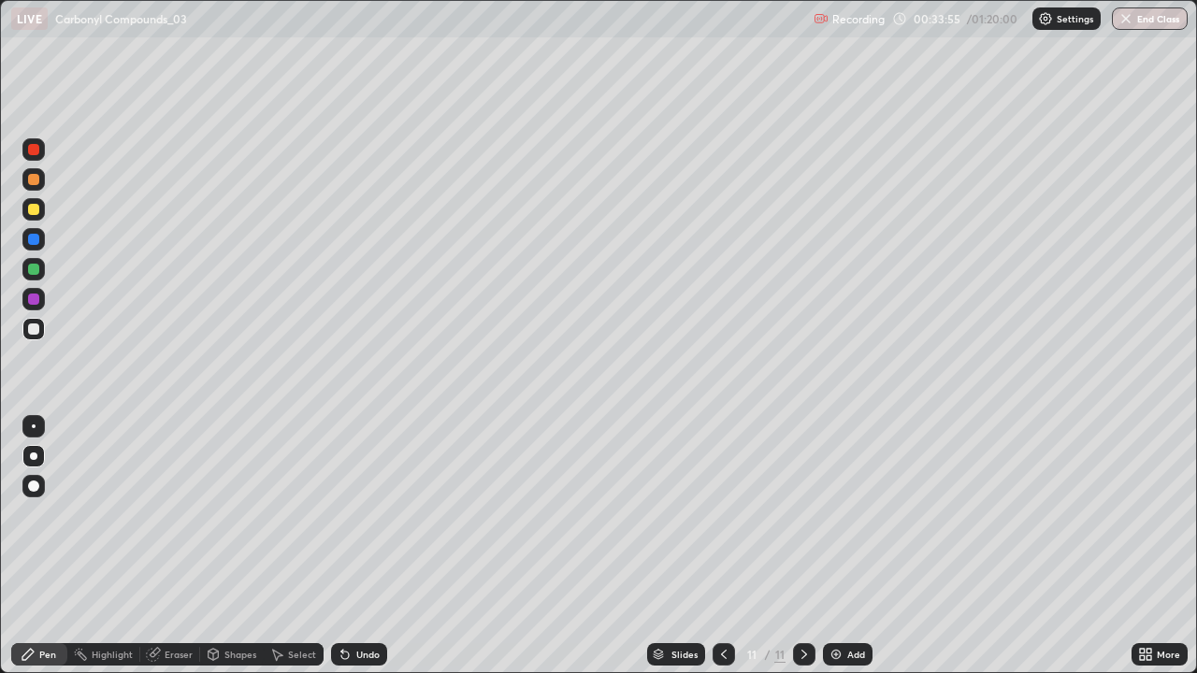
click at [26, 210] on div at bounding box center [33, 209] width 22 height 22
click at [35, 272] on div at bounding box center [33, 269] width 11 height 11
click at [36, 270] on div at bounding box center [33, 269] width 11 height 11
click at [842, 546] on div "Add" at bounding box center [848, 655] width 50 height 22
click at [32, 332] on div at bounding box center [33, 329] width 11 height 11
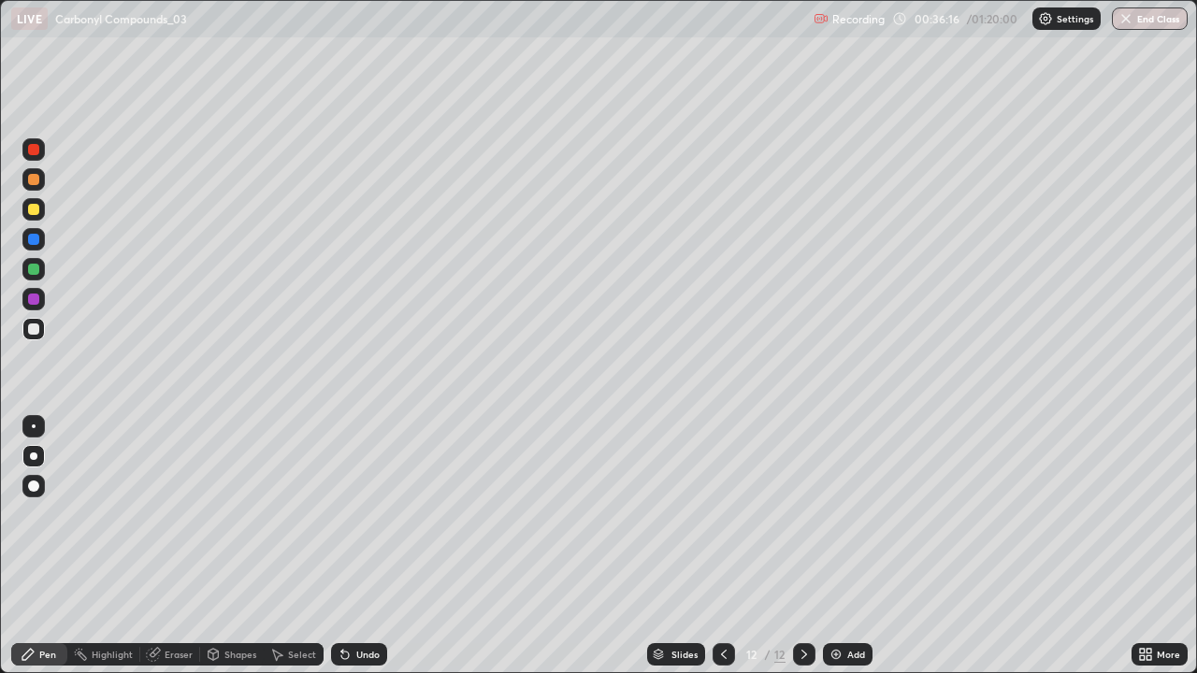
click at [34, 213] on div at bounding box center [33, 209] width 11 height 11
click at [31, 327] on div at bounding box center [33, 329] width 11 height 11
click at [32, 299] on div at bounding box center [33, 299] width 11 height 11
click at [153, 546] on icon at bounding box center [153, 655] width 12 height 12
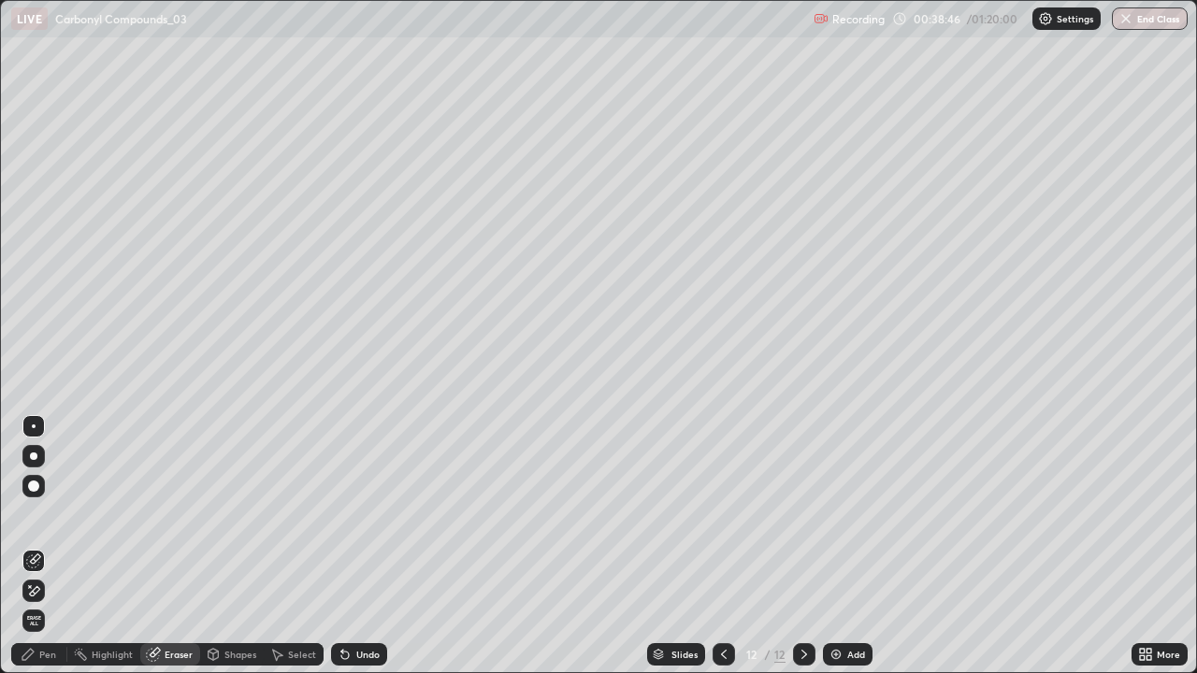
click at [45, 546] on div "Pen" at bounding box center [39, 655] width 56 height 22
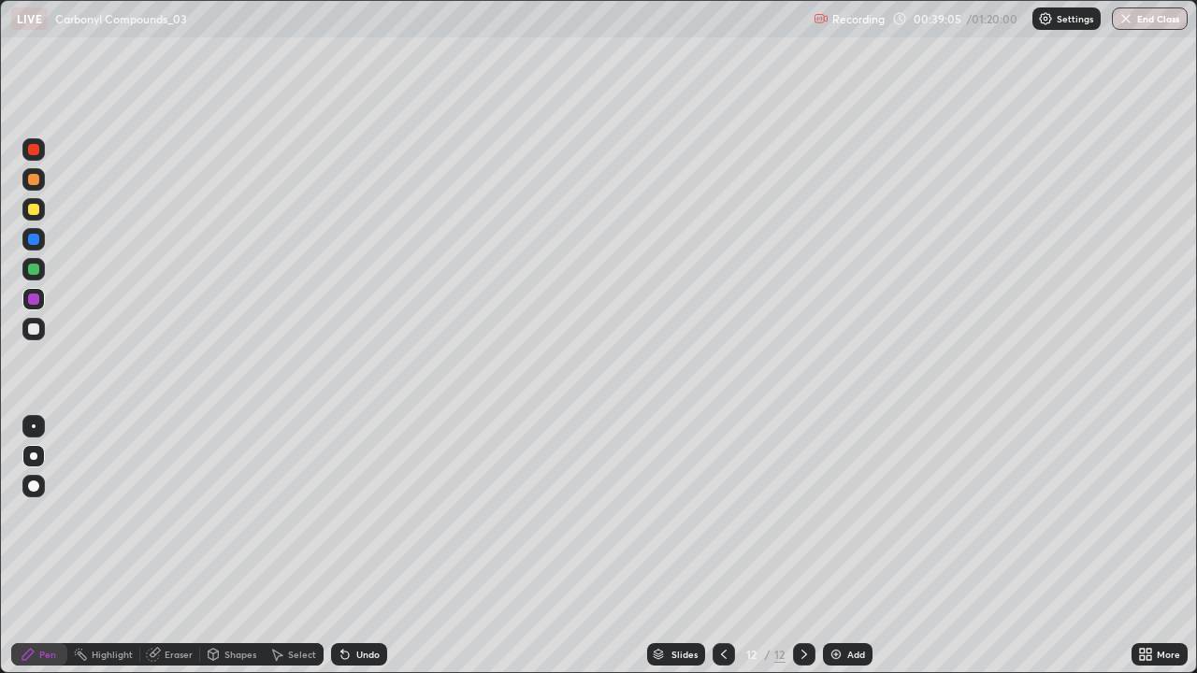
click at [838, 546] on img at bounding box center [836, 654] width 15 height 15
click at [36, 322] on div at bounding box center [33, 329] width 22 height 22
click at [361, 546] on div "Undo" at bounding box center [367, 654] width 23 height 9
click at [353, 546] on div "Undo" at bounding box center [359, 655] width 56 height 22
click at [359, 546] on div "Undo" at bounding box center [359, 655] width 56 height 22
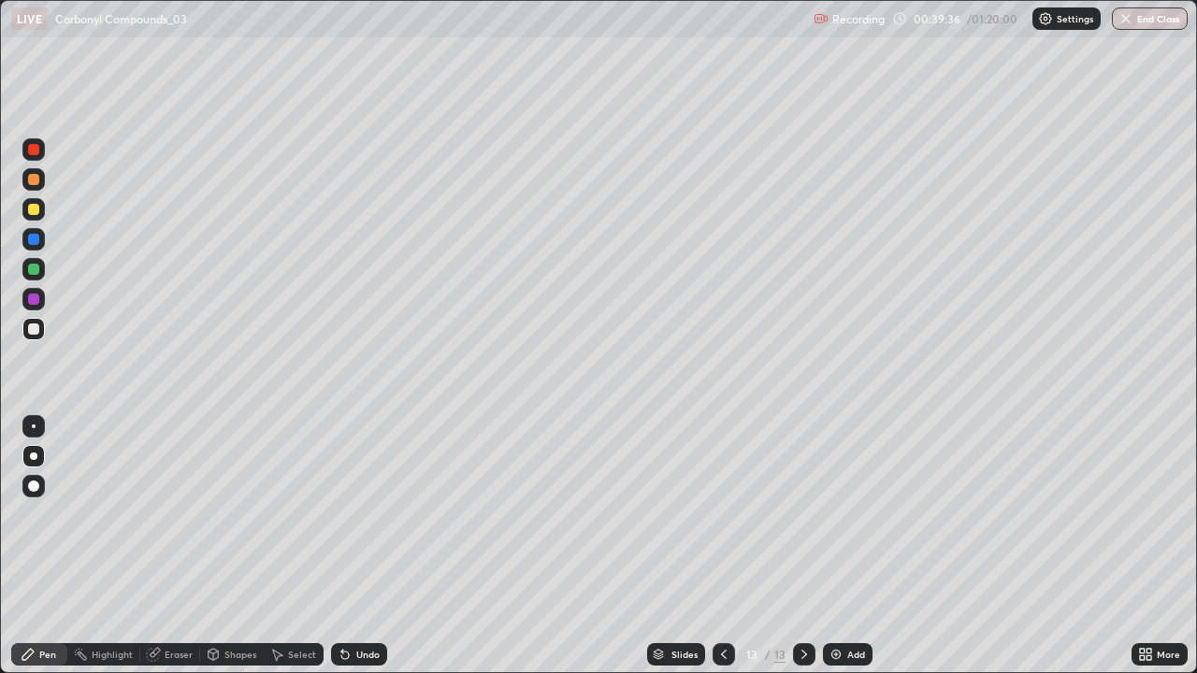
click at [357, 546] on div "Undo" at bounding box center [367, 654] width 23 height 9
click at [354, 546] on div "Undo" at bounding box center [359, 655] width 56 height 22
click at [352, 546] on div "Undo" at bounding box center [359, 655] width 56 height 22
click at [34, 296] on div at bounding box center [33, 299] width 11 height 11
click at [32, 301] on div at bounding box center [33, 299] width 11 height 11
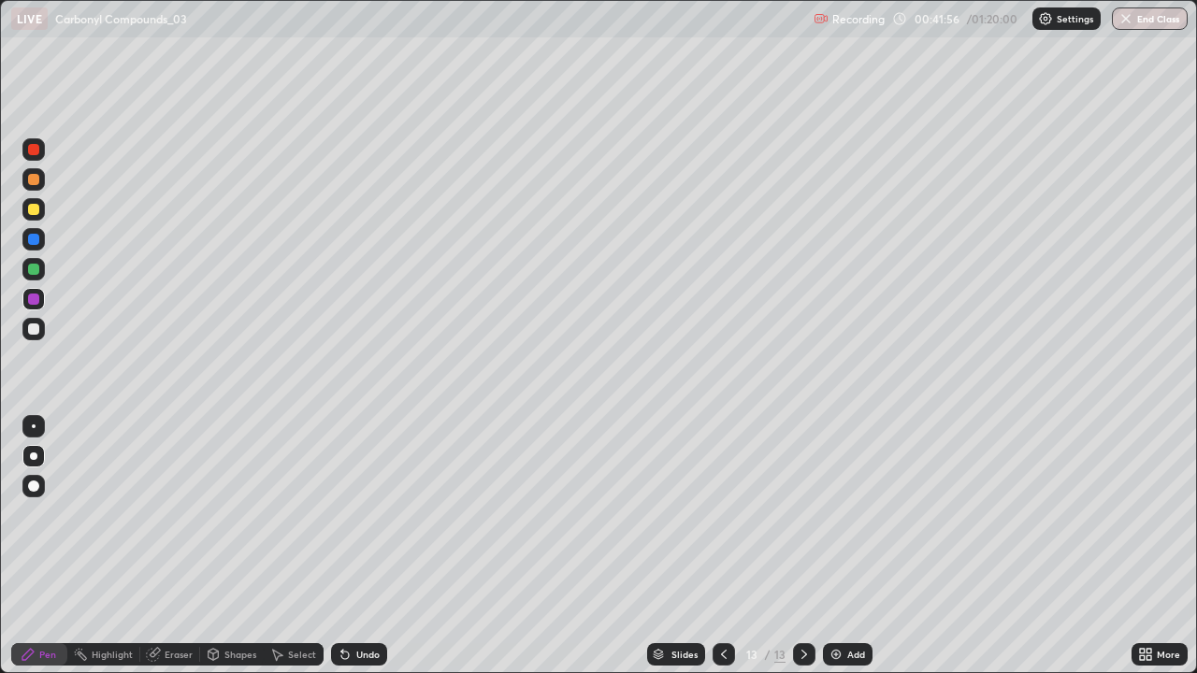
click at [31, 266] on div at bounding box center [33, 269] width 11 height 11
click at [370, 546] on div "Undo" at bounding box center [367, 654] width 23 height 9
click at [364, 546] on div "Undo" at bounding box center [359, 655] width 56 height 22
click at [349, 546] on icon at bounding box center [345, 654] width 15 height 15
click at [350, 546] on div "Undo" at bounding box center [359, 655] width 56 height 22
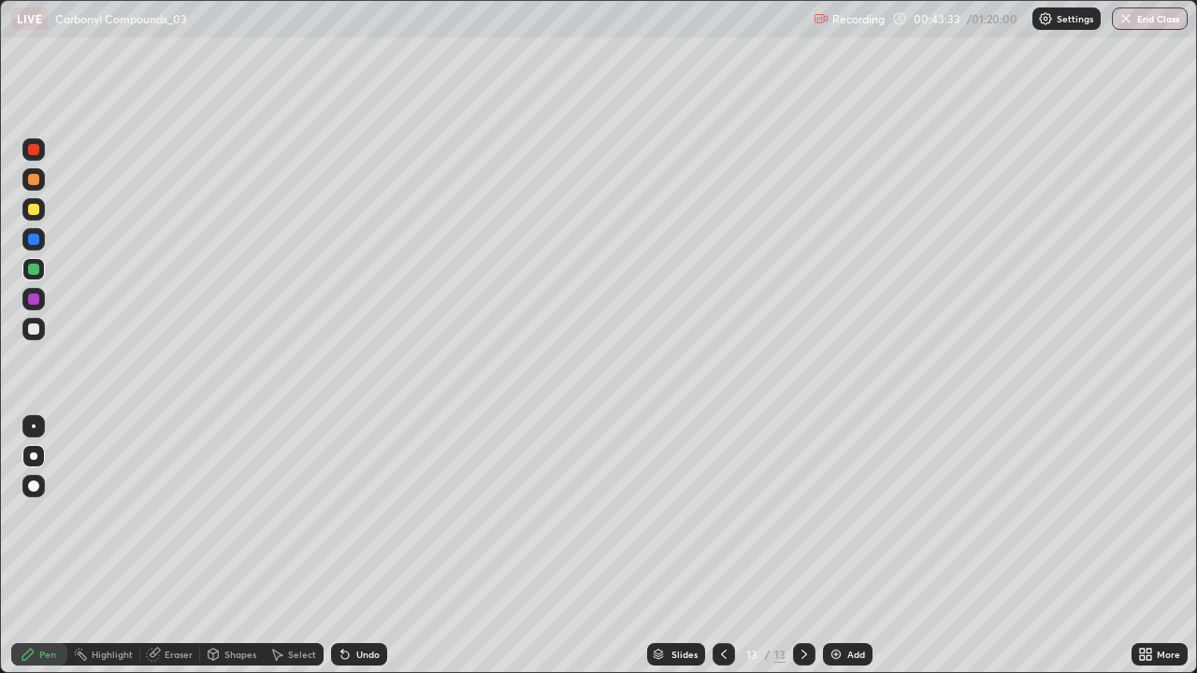
click at [342, 546] on icon at bounding box center [344, 655] width 7 height 7
click at [350, 546] on div "Undo" at bounding box center [359, 655] width 56 height 22
click at [359, 546] on div "Undo" at bounding box center [359, 655] width 56 height 22
click at [858, 546] on div "Add" at bounding box center [856, 654] width 18 height 9
click at [32, 217] on div at bounding box center [33, 209] width 22 height 22
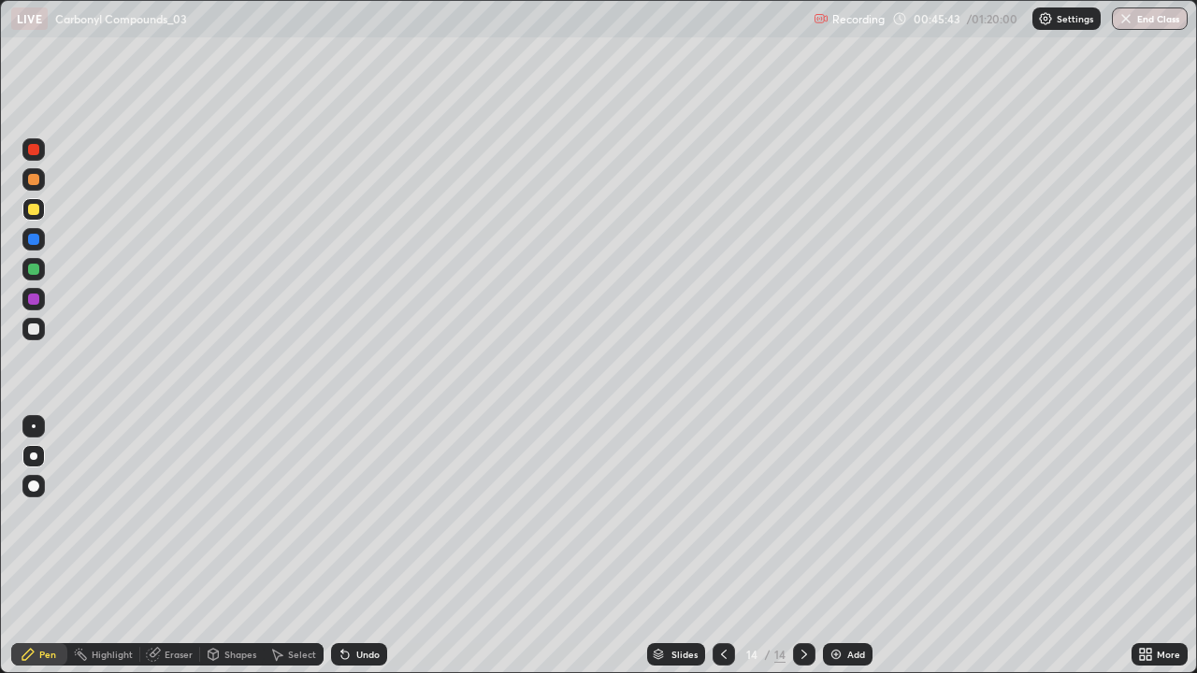
click at [342, 546] on icon at bounding box center [344, 655] width 7 height 7
click at [32, 239] on div at bounding box center [33, 239] width 11 height 11
click at [342, 546] on icon at bounding box center [344, 655] width 7 height 7
click at [344, 546] on icon at bounding box center [344, 655] width 7 height 7
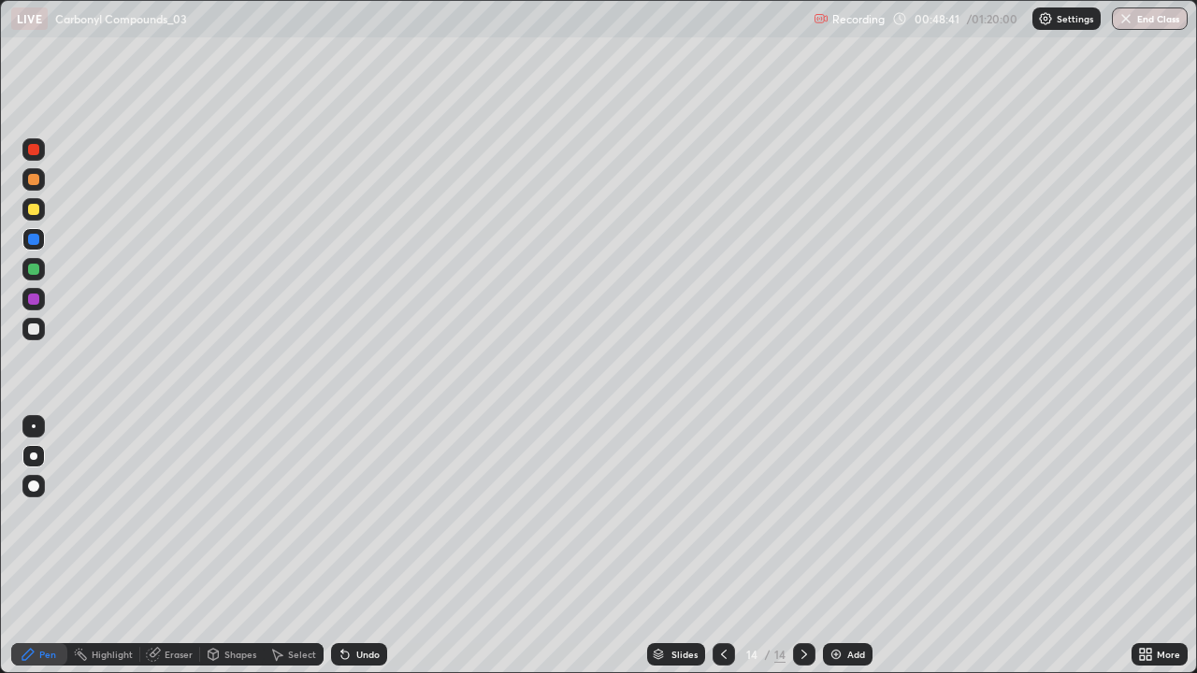
click at [342, 546] on icon at bounding box center [344, 655] width 7 height 7
click at [341, 546] on icon at bounding box center [344, 655] width 7 height 7
click at [342, 546] on icon at bounding box center [344, 655] width 7 height 7
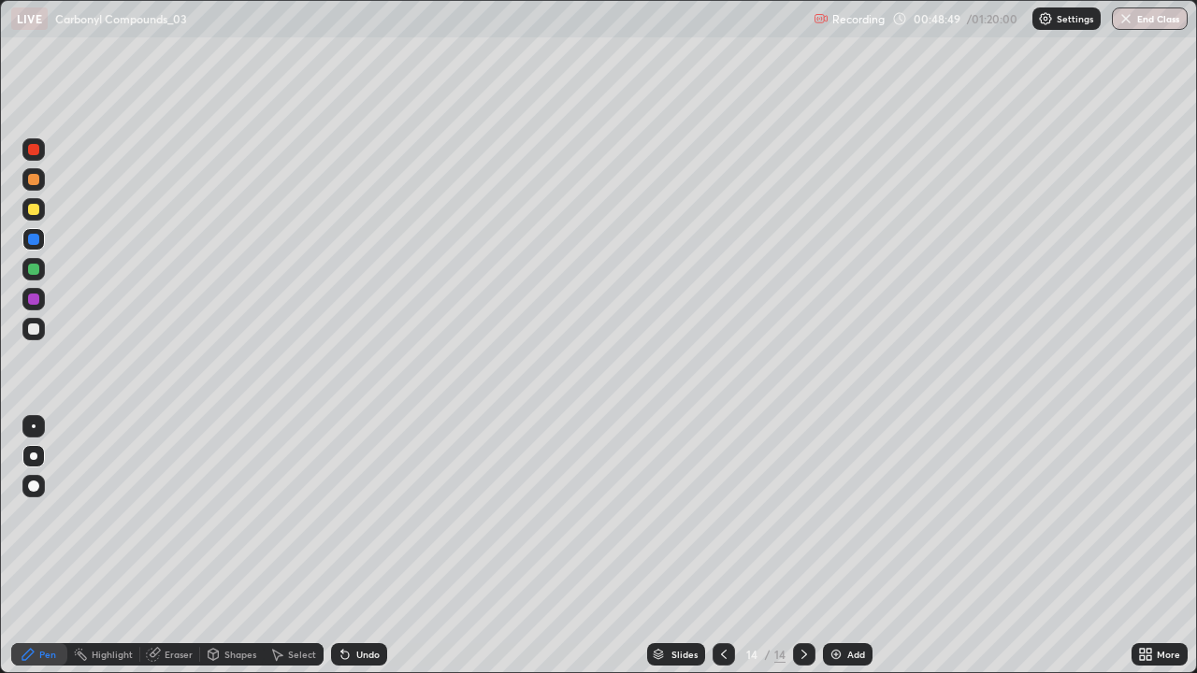
click at [348, 546] on icon at bounding box center [345, 654] width 15 height 15
click at [165, 546] on div "Eraser" at bounding box center [170, 655] width 60 height 22
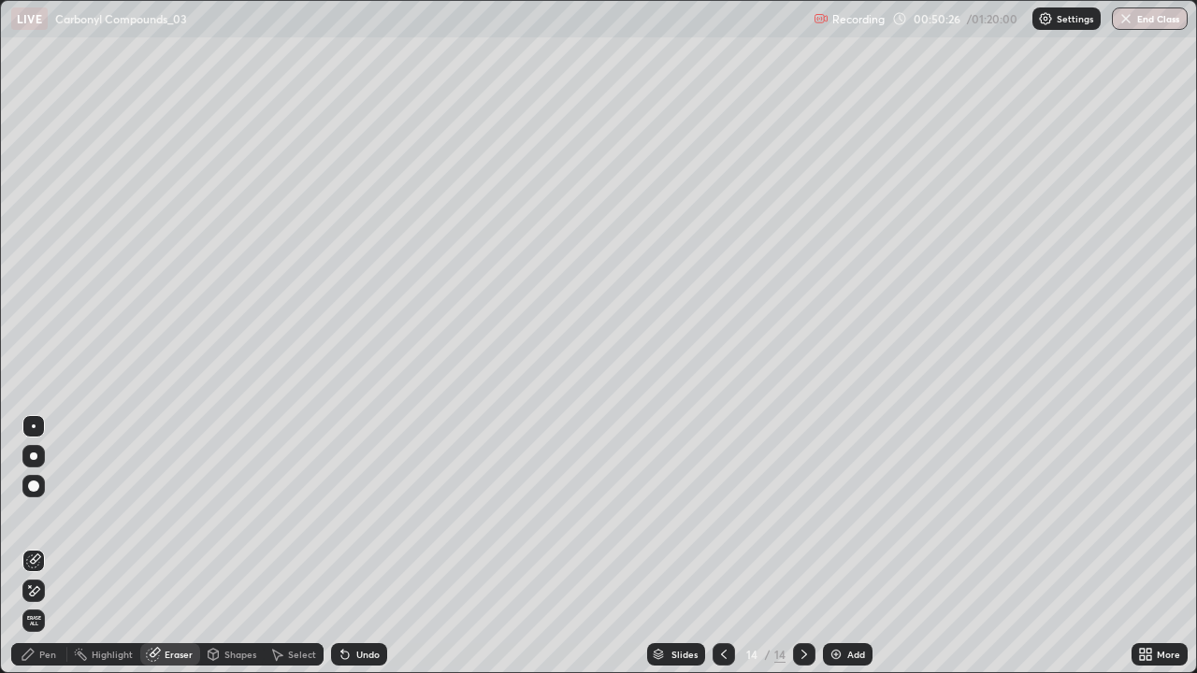
click at [37, 546] on div "Pen" at bounding box center [39, 655] width 56 height 22
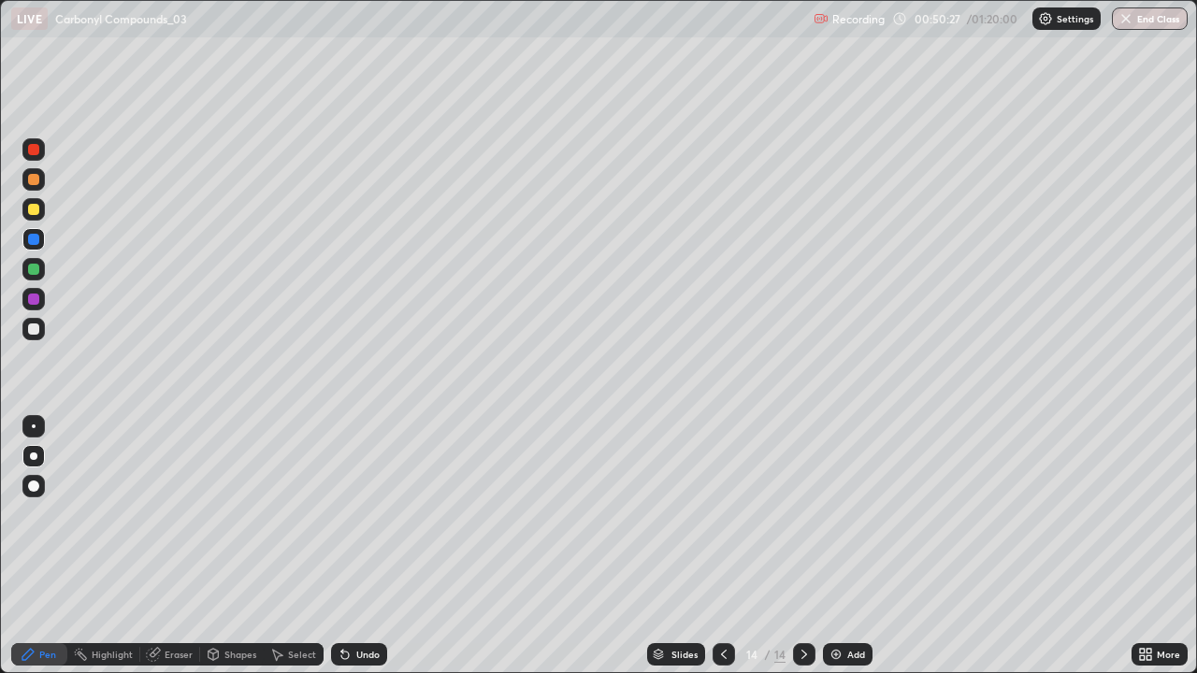
click at [36, 266] on div at bounding box center [33, 269] width 11 height 11
click at [847, 546] on div "Add" at bounding box center [856, 654] width 18 height 9
click at [34, 329] on div at bounding box center [33, 329] width 11 height 11
click at [36, 211] on div at bounding box center [33, 209] width 11 height 11
click at [356, 546] on div "Undo" at bounding box center [367, 654] width 23 height 9
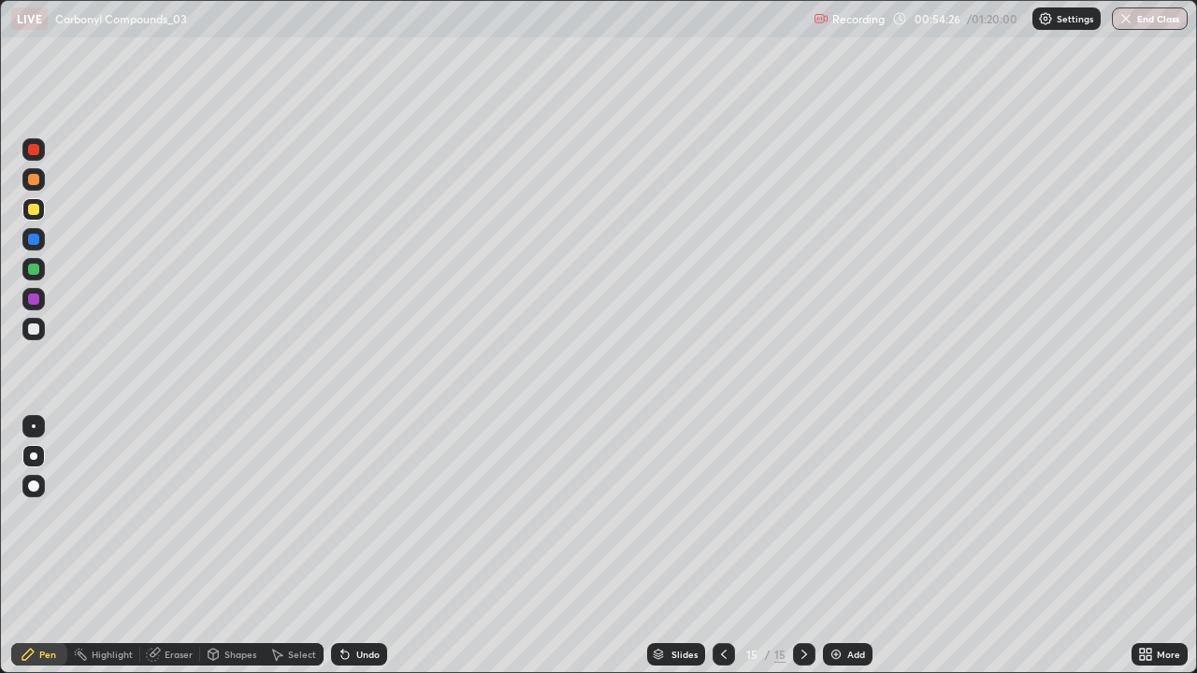
click at [854, 546] on div "Add" at bounding box center [856, 654] width 18 height 9
click at [356, 546] on div "Undo" at bounding box center [367, 654] width 23 height 9
click at [359, 546] on div "Undo" at bounding box center [367, 654] width 23 height 9
click at [722, 546] on icon at bounding box center [723, 654] width 15 height 15
click at [33, 210] on div at bounding box center [33, 209] width 11 height 11
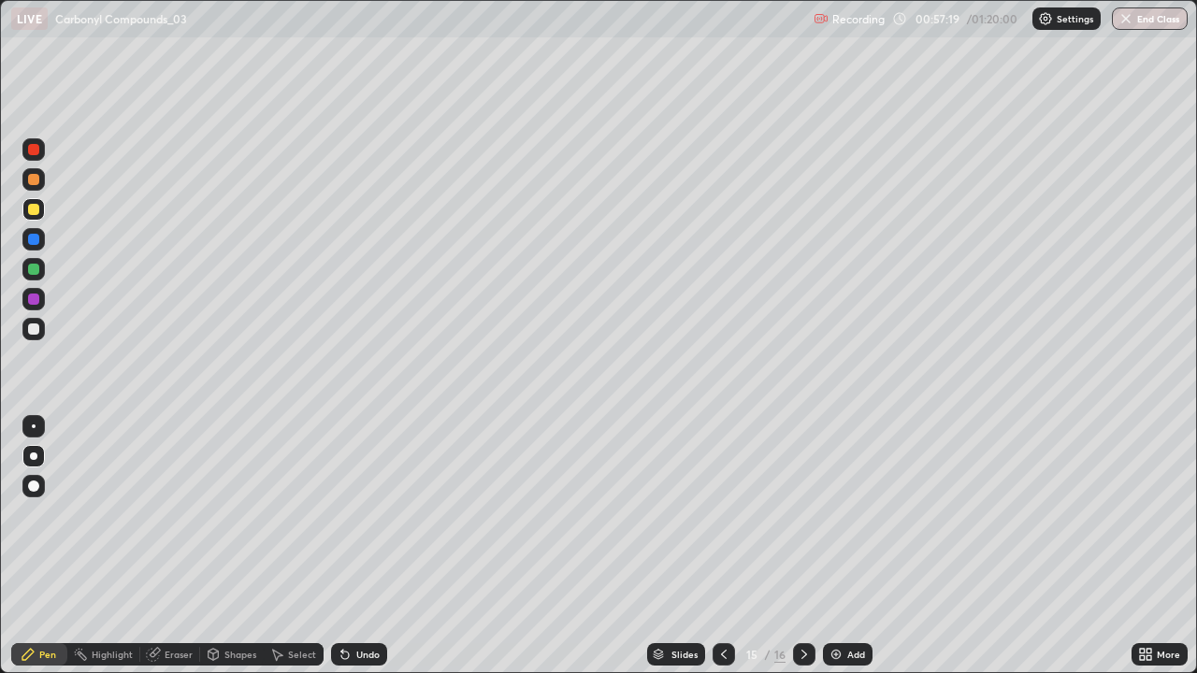
click at [26, 231] on div at bounding box center [33, 239] width 22 height 22
click at [357, 546] on div "Undo" at bounding box center [367, 654] width 23 height 9
click at [38, 329] on div at bounding box center [33, 329] width 11 height 11
click at [838, 546] on img at bounding box center [836, 654] width 15 height 15
click at [342, 546] on icon at bounding box center [344, 655] width 7 height 7
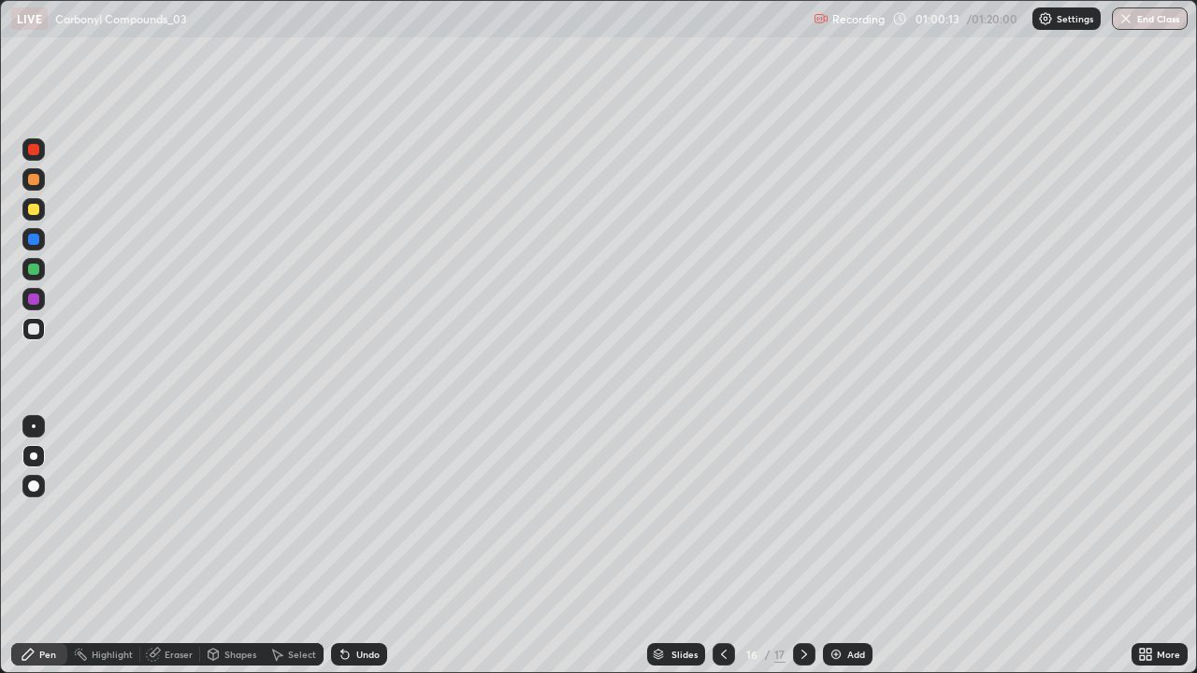
click at [722, 546] on icon at bounding box center [723, 654] width 15 height 15
click at [803, 546] on icon at bounding box center [804, 654] width 15 height 15
click at [722, 546] on icon at bounding box center [724, 654] width 6 height 9
click at [803, 546] on icon at bounding box center [804, 654] width 15 height 15
click at [803, 546] on icon at bounding box center [805, 654] width 6 height 9
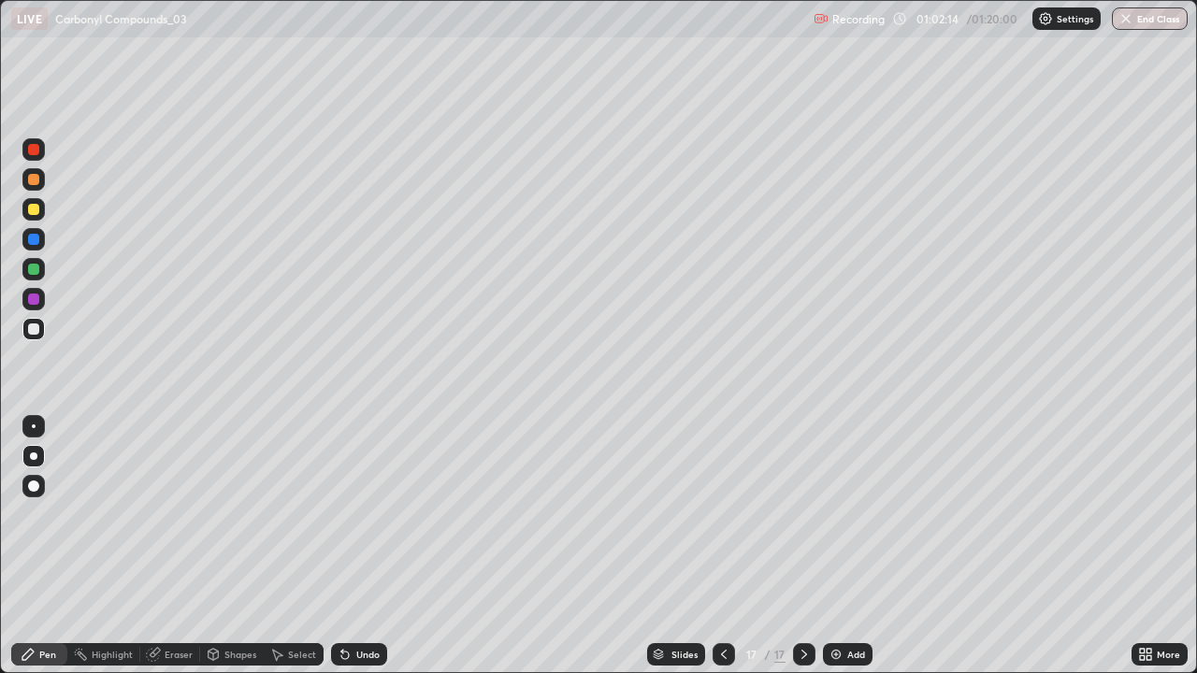
click at [159, 546] on icon at bounding box center [153, 654] width 15 height 15
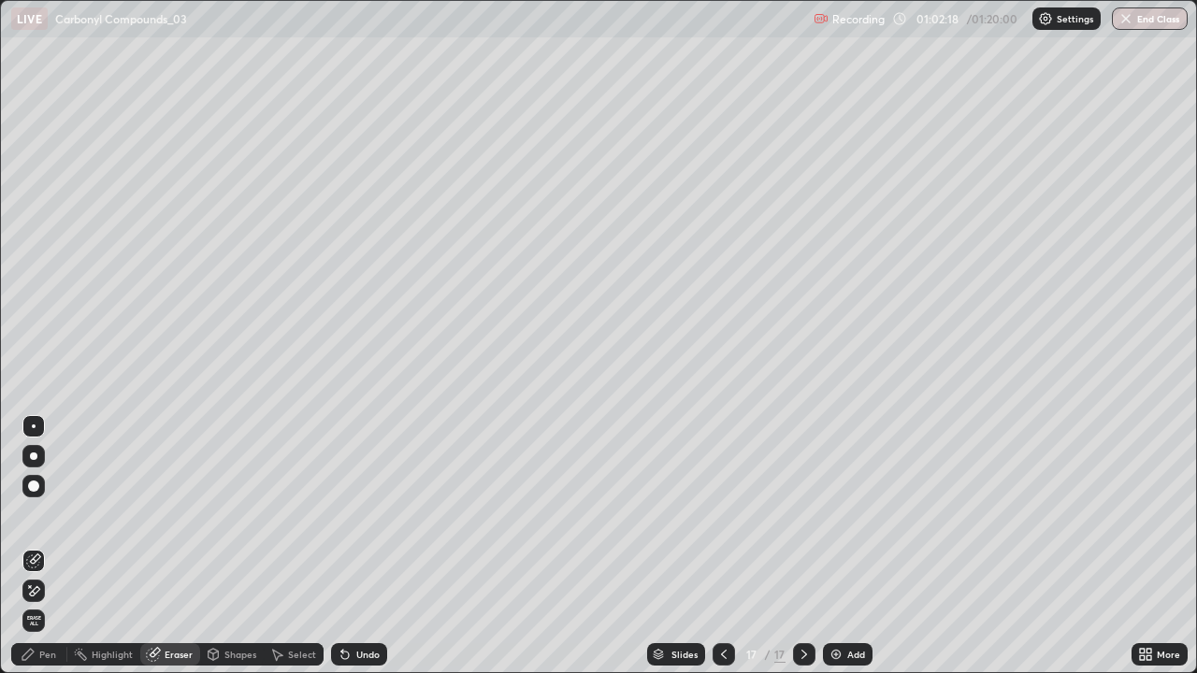
click at [46, 546] on div "Pen" at bounding box center [47, 654] width 17 height 9
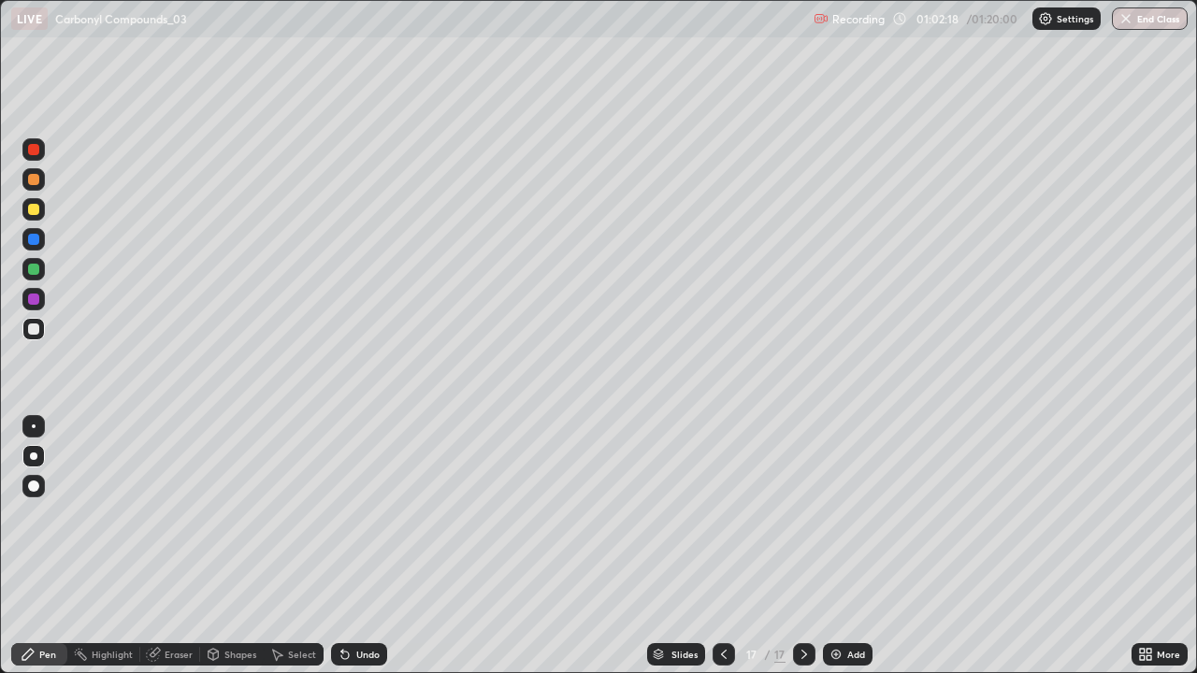
click at [33, 204] on div at bounding box center [33, 209] width 11 height 11
click at [29, 300] on div at bounding box center [33, 299] width 11 height 11
click at [33, 268] on div at bounding box center [33, 269] width 11 height 11
click at [833, 546] on img at bounding box center [836, 654] width 15 height 15
click at [35, 333] on div at bounding box center [33, 329] width 11 height 11
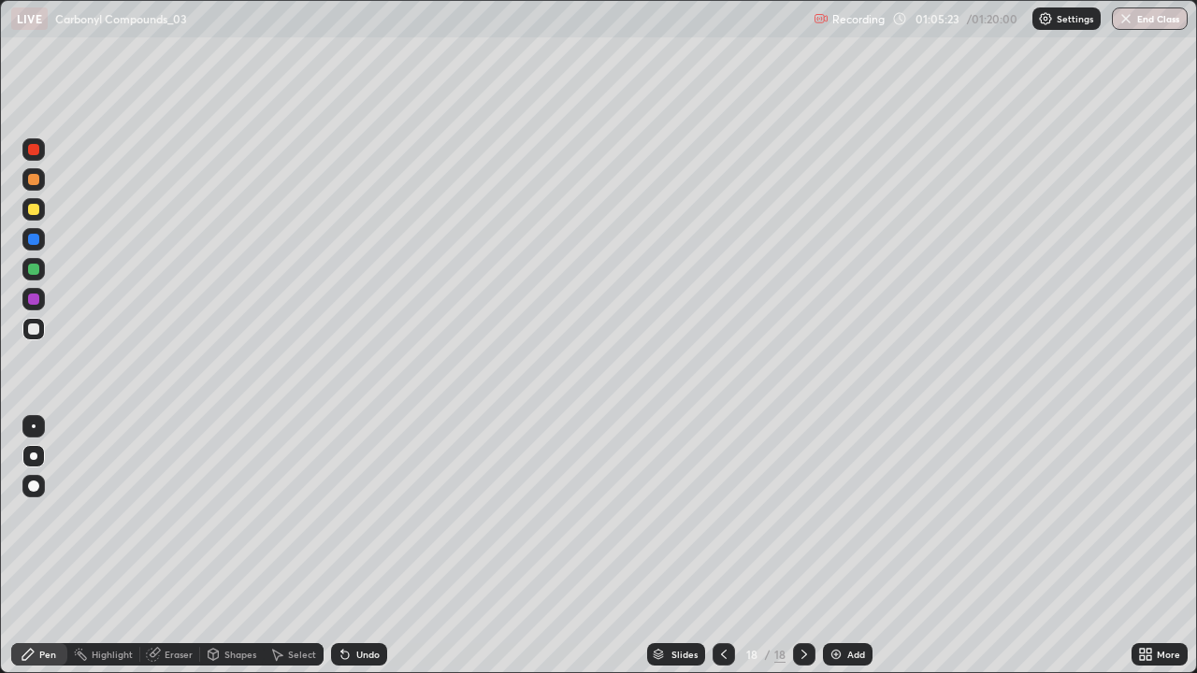
click at [721, 546] on icon at bounding box center [723, 654] width 15 height 15
click at [361, 546] on div "Undo" at bounding box center [359, 655] width 56 height 22
click at [282, 546] on icon at bounding box center [276, 654] width 15 height 15
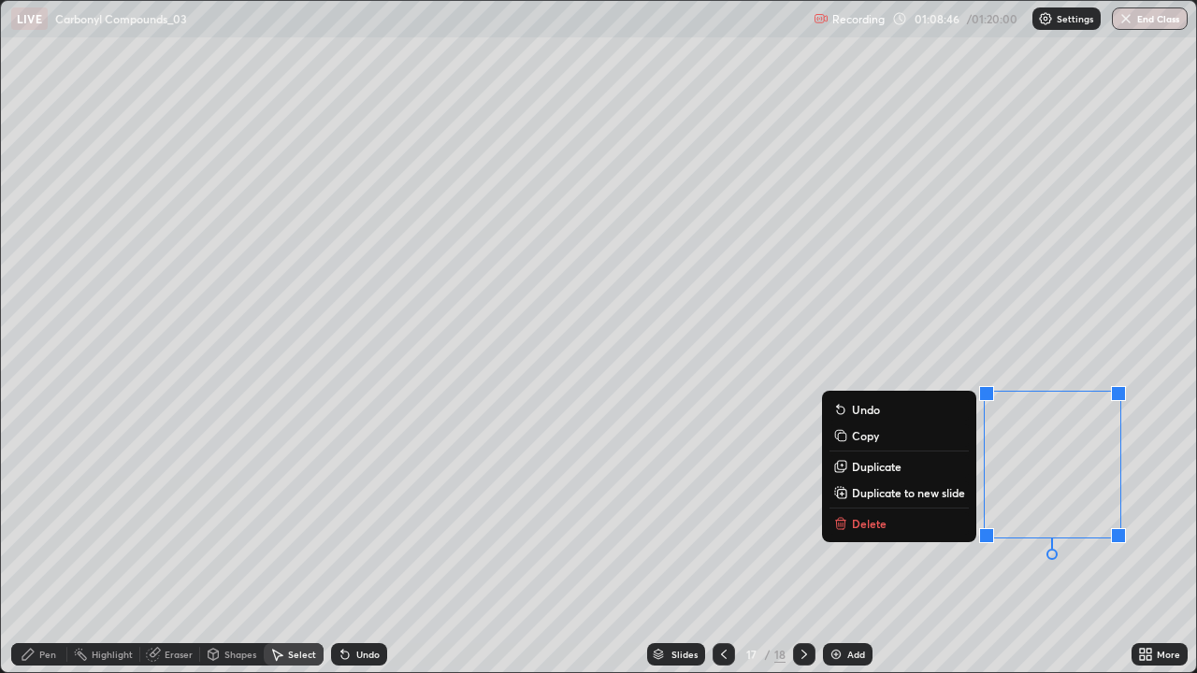
click at [890, 522] on button "Delete" at bounding box center [899, 524] width 139 height 22
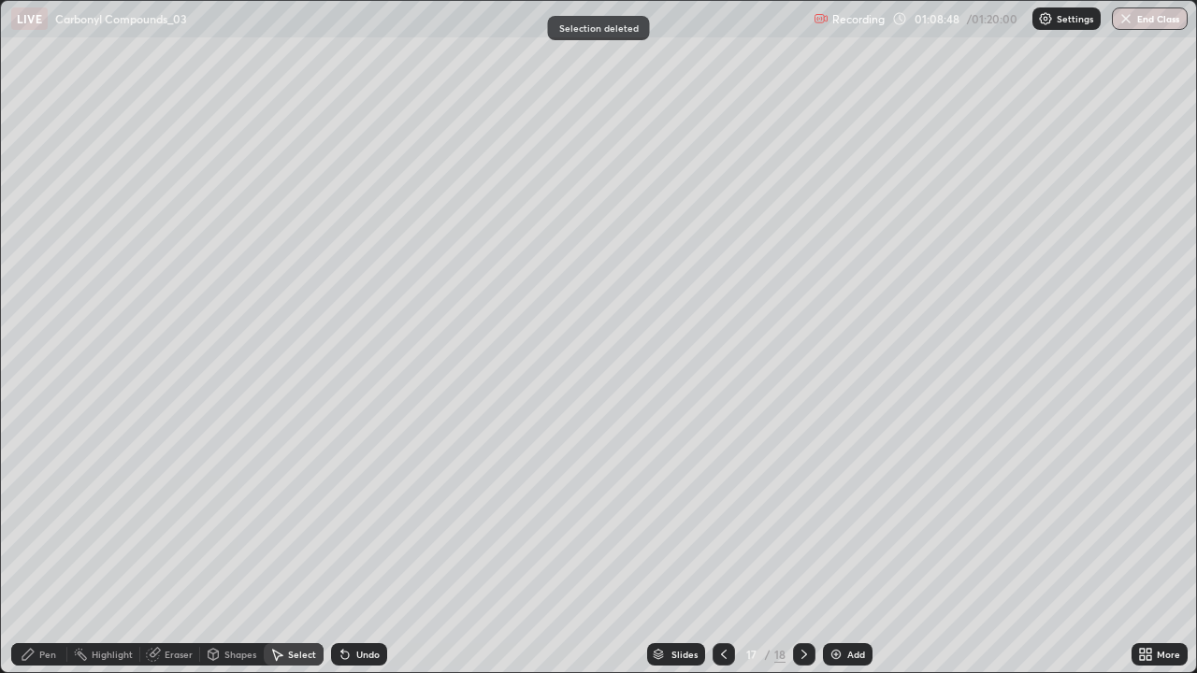
click at [36, 546] on div "Pen" at bounding box center [39, 655] width 56 height 22
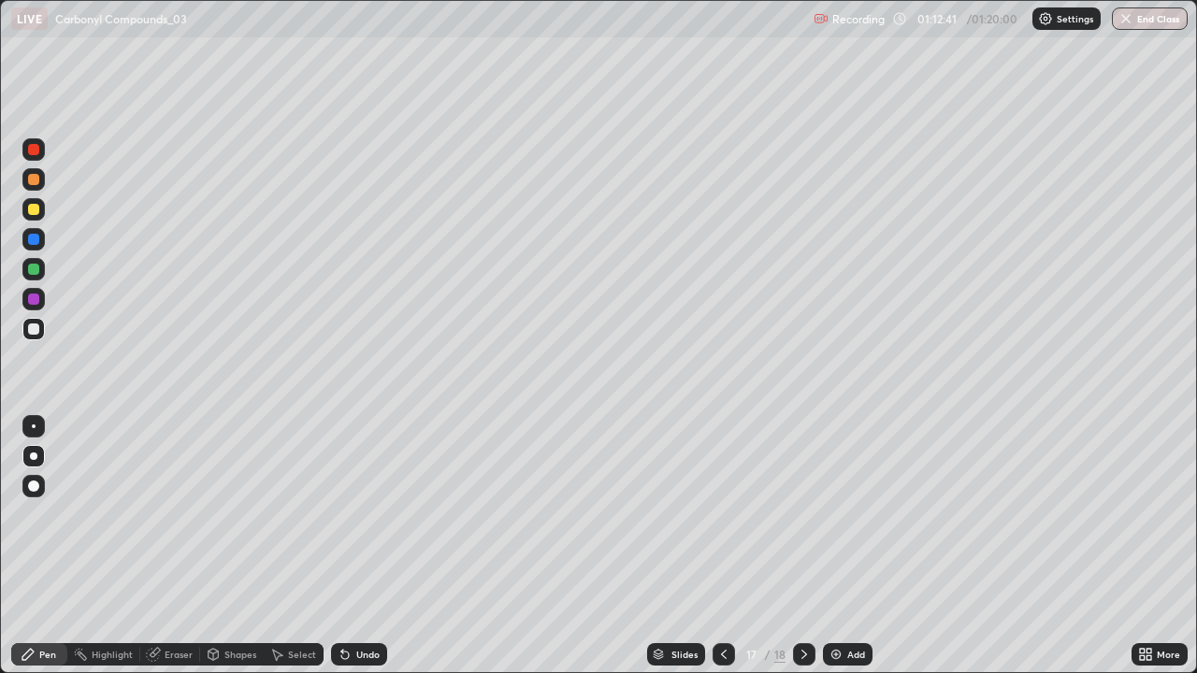
click at [1158, 22] on button "End Class" at bounding box center [1150, 18] width 76 height 22
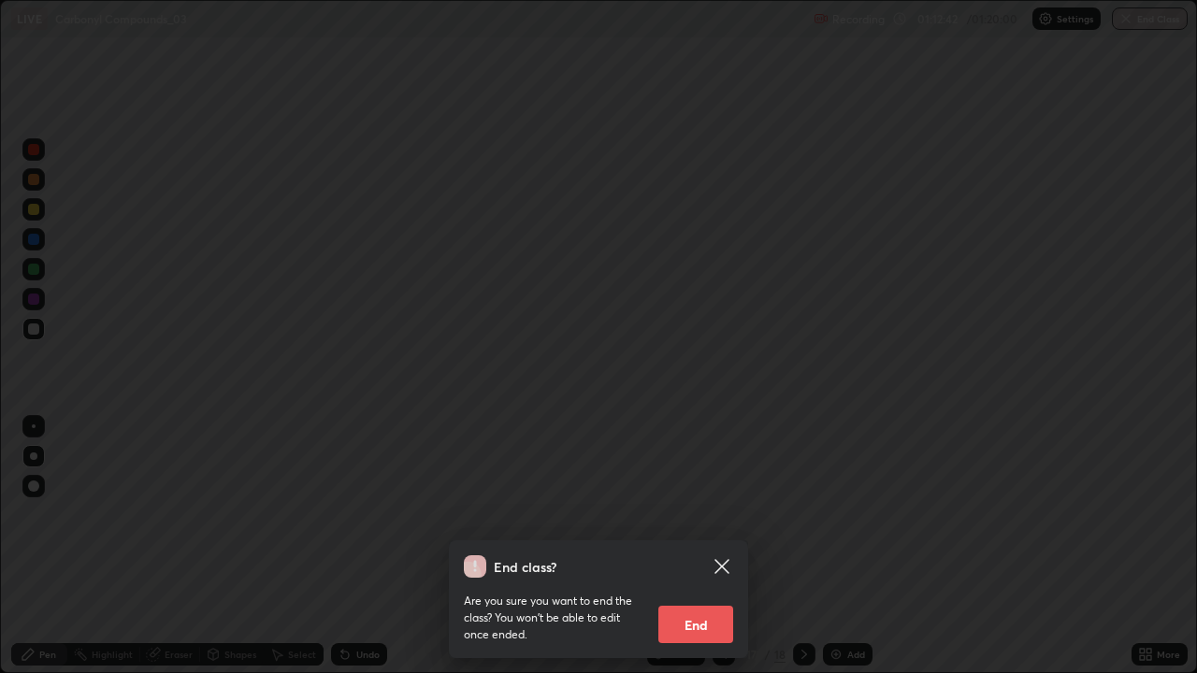
click at [692, 546] on button "End" at bounding box center [696, 624] width 75 height 37
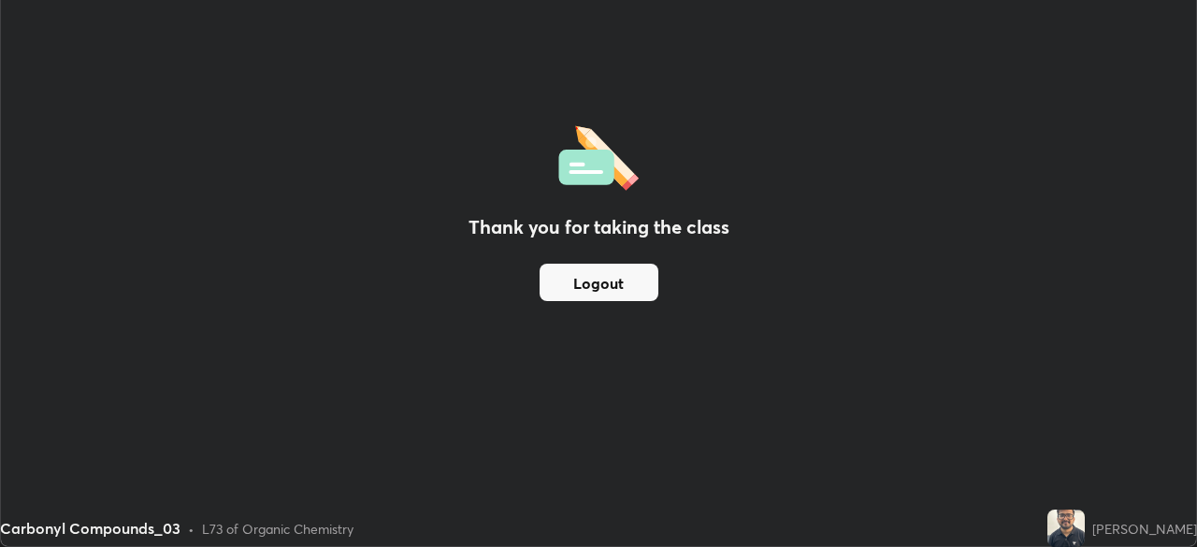
scroll to position [92989, 92340]
